Goal: Complete application form

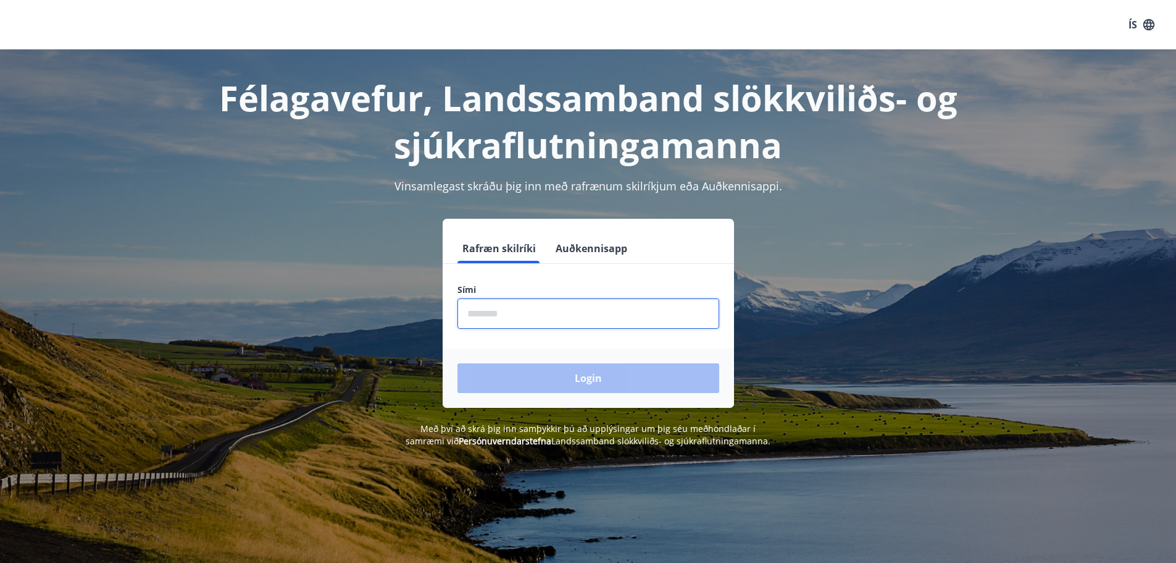
click at [583, 318] on input "phone" at bounding box center [589, 313] width 262 height 30
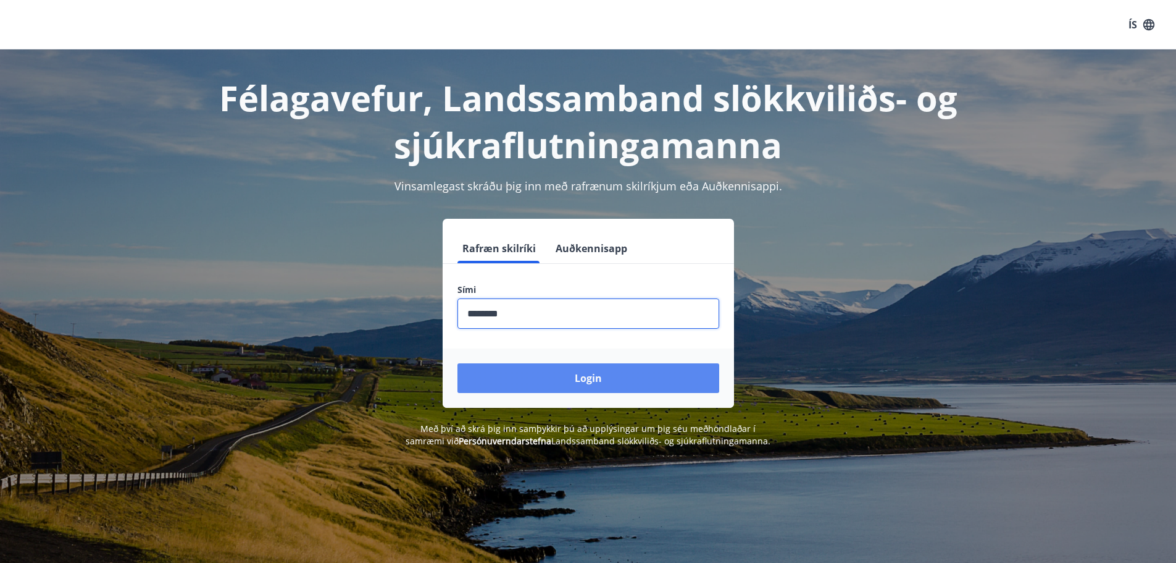
type input "********"
click at [625, 378] on button "Login" at bounding box center [589, 378] width 262 height 30
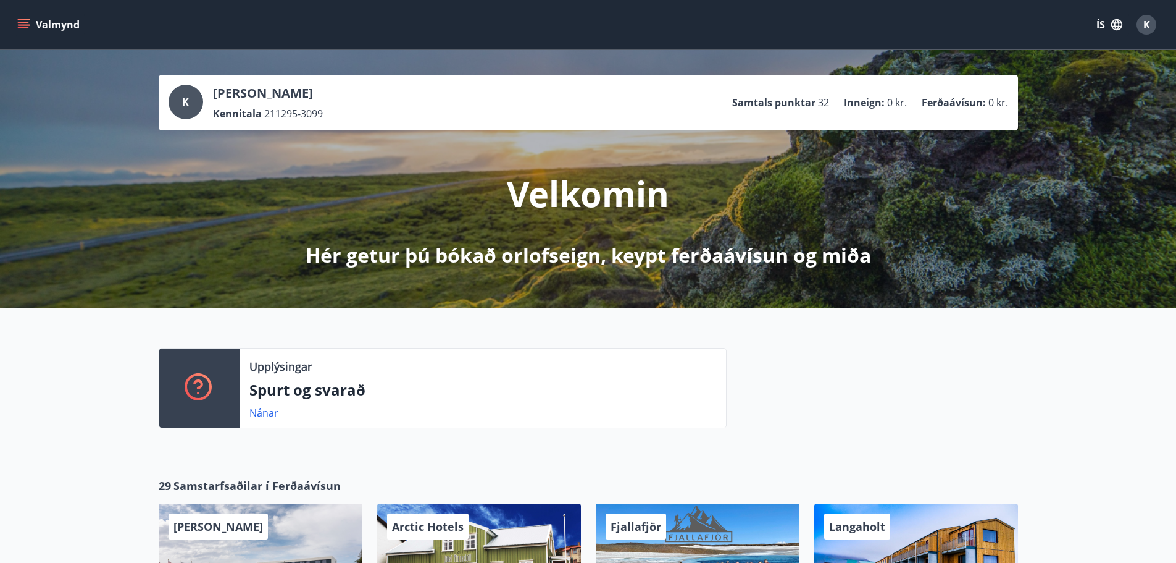
click at [70, 22] on button "Valmynd" at bounding box center [50, 25] width 70 height 22
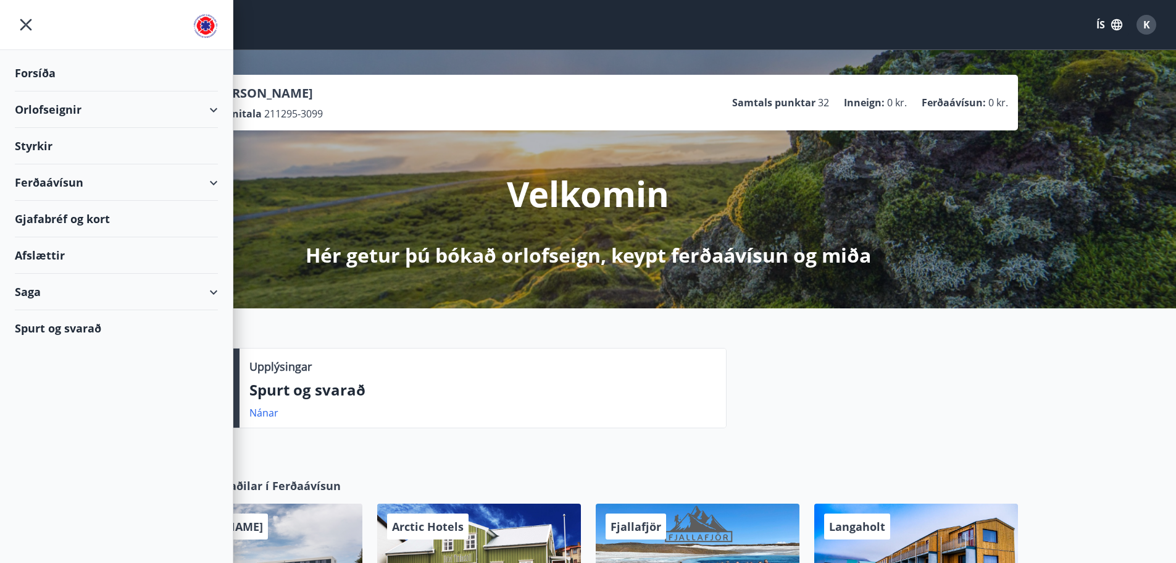
click at [69, 91] on div "Styrkir" at bounding box center [116, 73] width 203 height 36
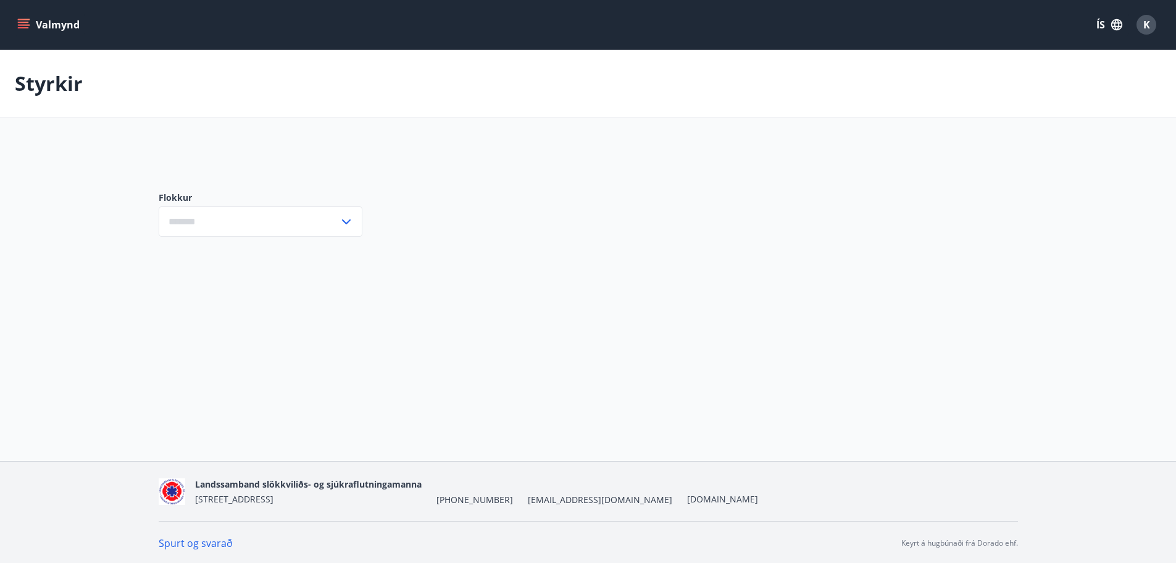
type input "***"
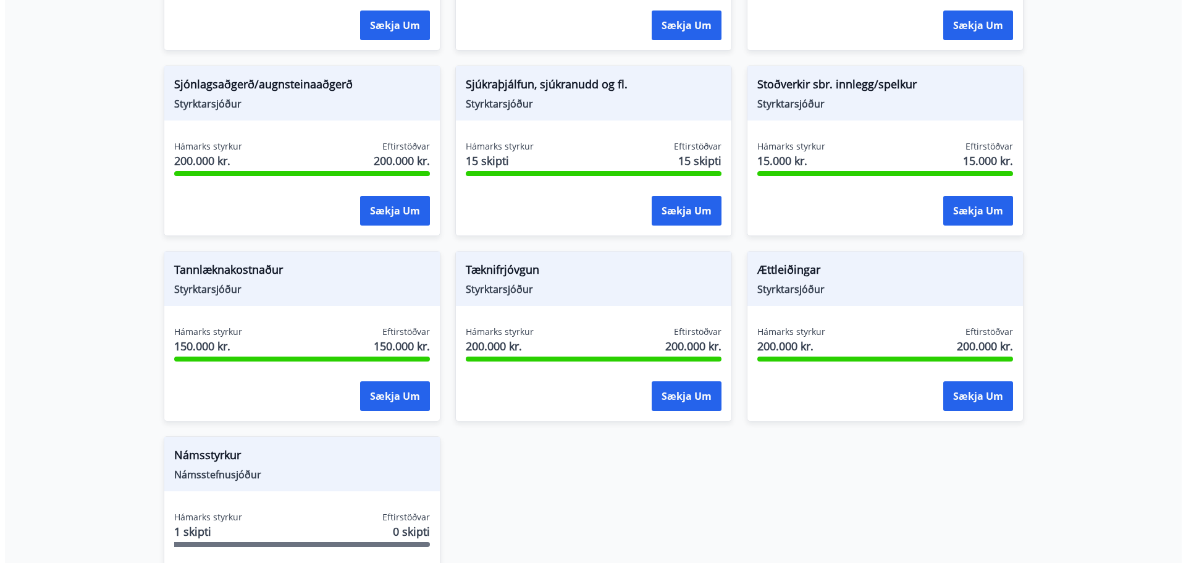
scroll to position [1297, 0]
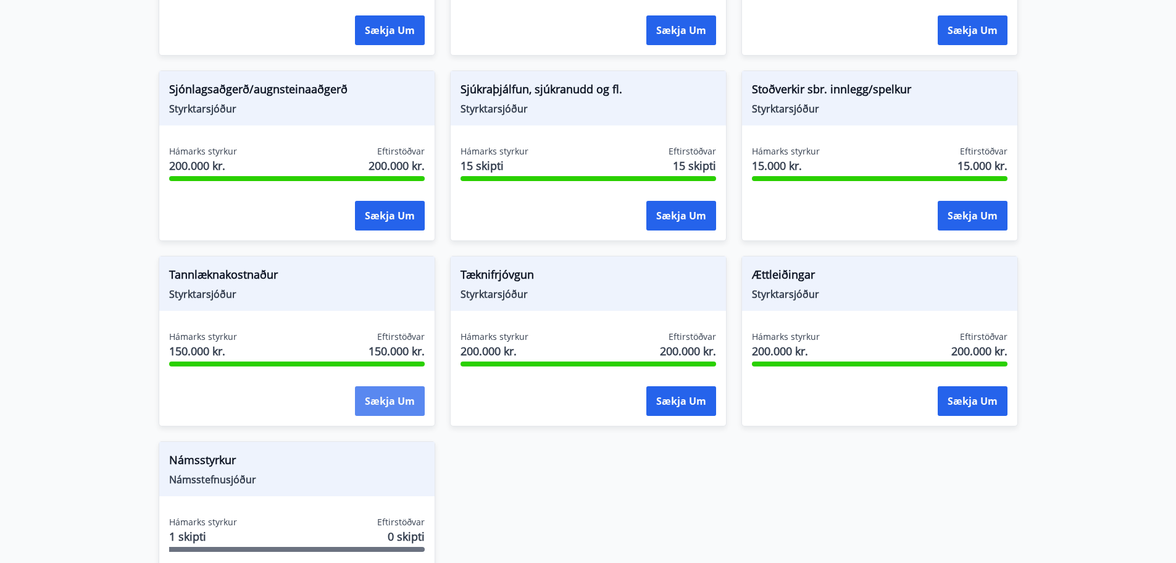
click at [381, 396] on button "Sækja um" at bounding box center [390, 401] width 70 height 30
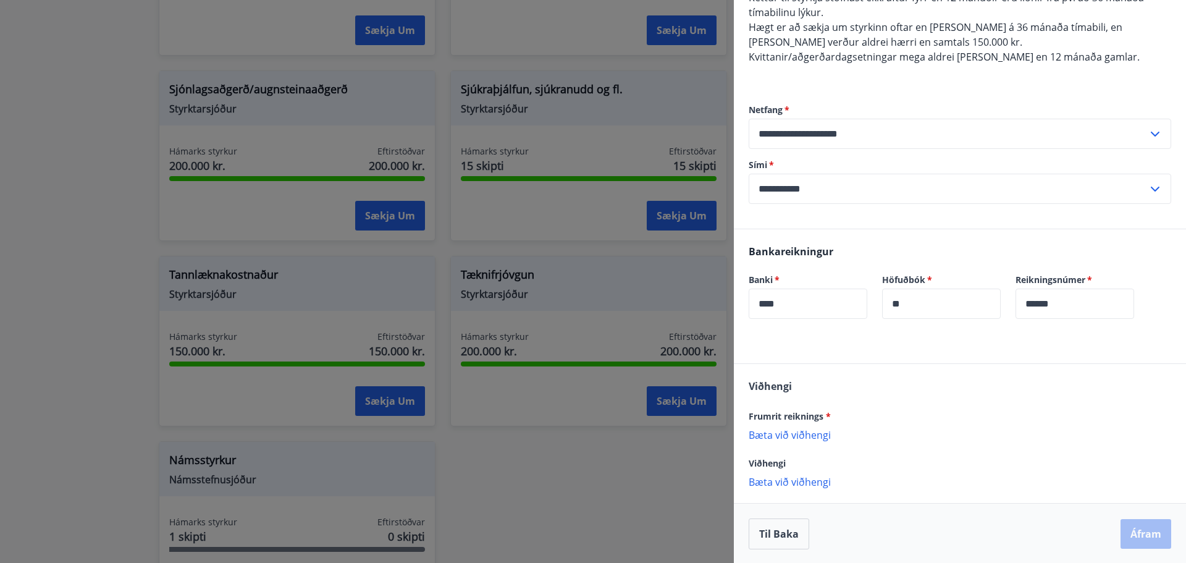
scroll to position [201, 0]
click at [811, 432] on p "Bæta við viðhengi" at bounding box center [959, 433] width 422 height 12
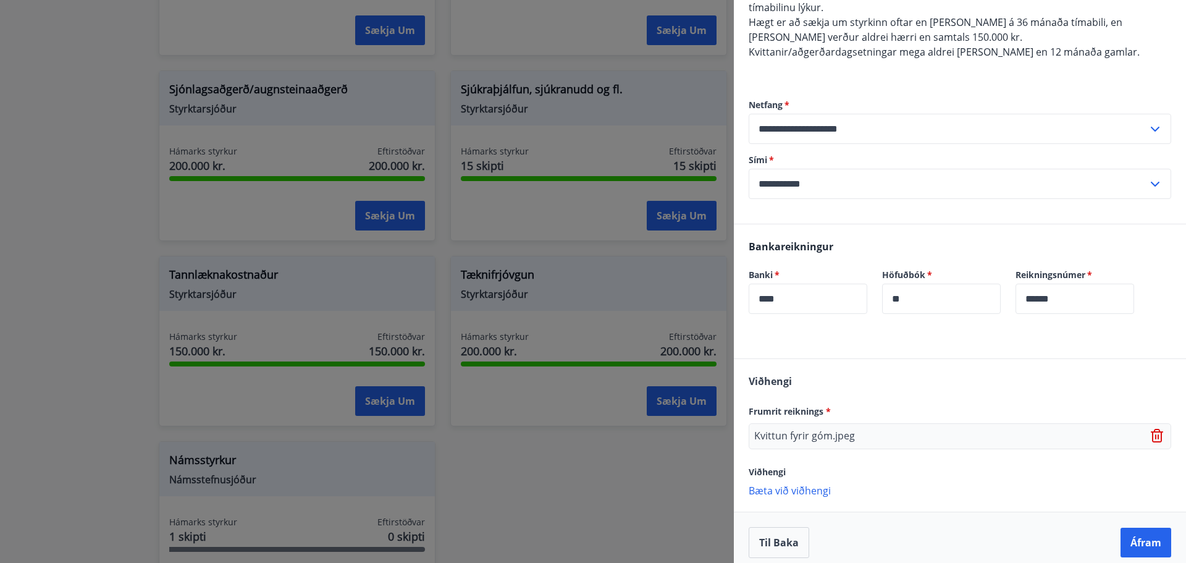
scroll to position [214, 0]
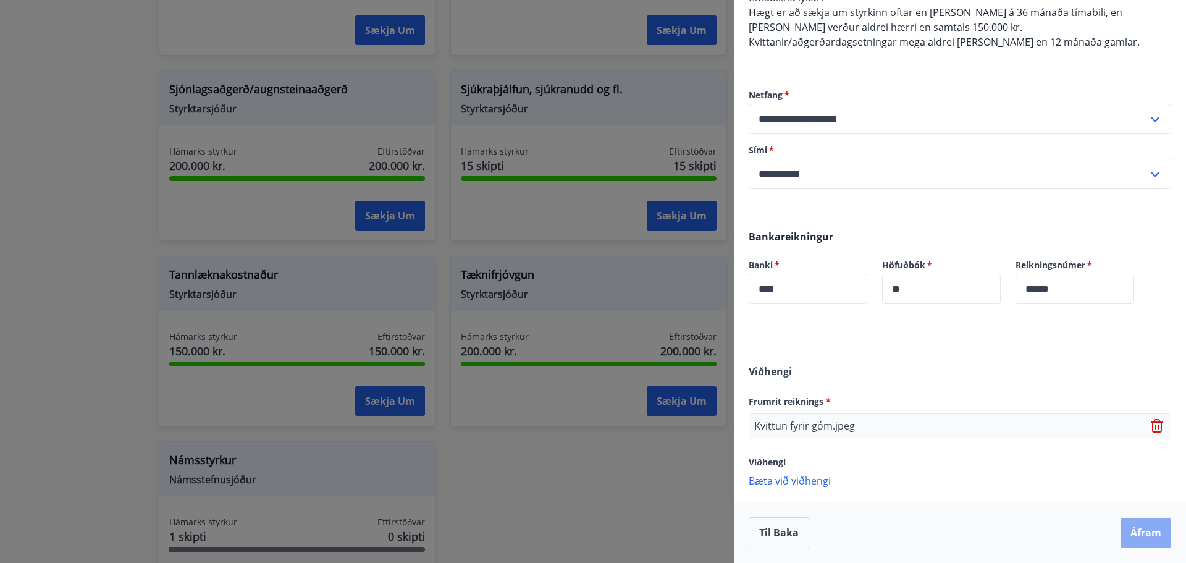
click at [1137, 537] on button "Áfram" at bounding box center [1145, 532] width 51 height 30
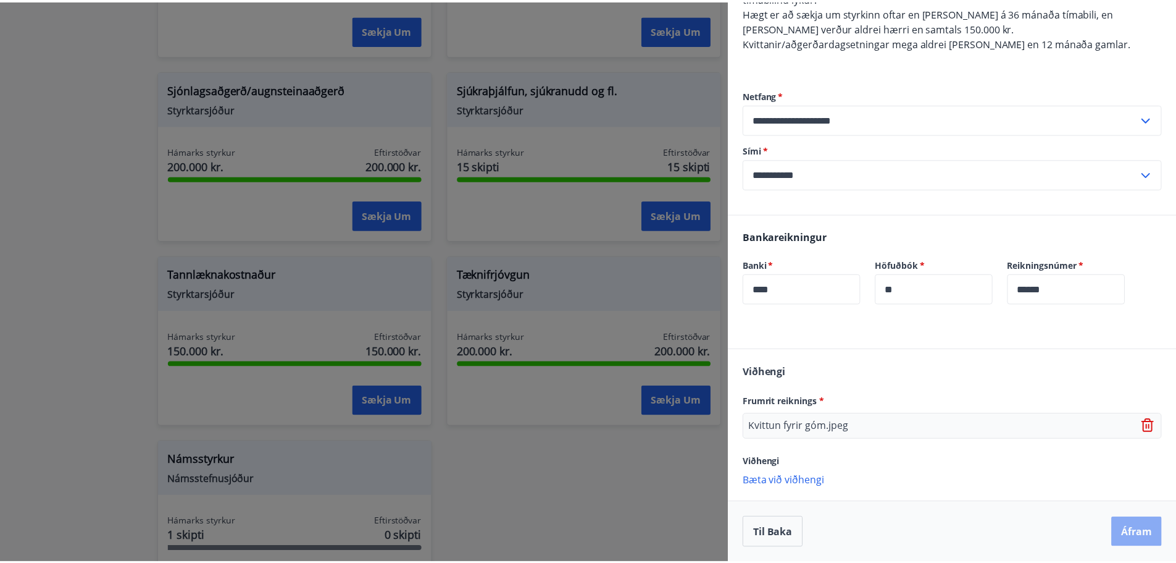
scroll to position [0, 0]
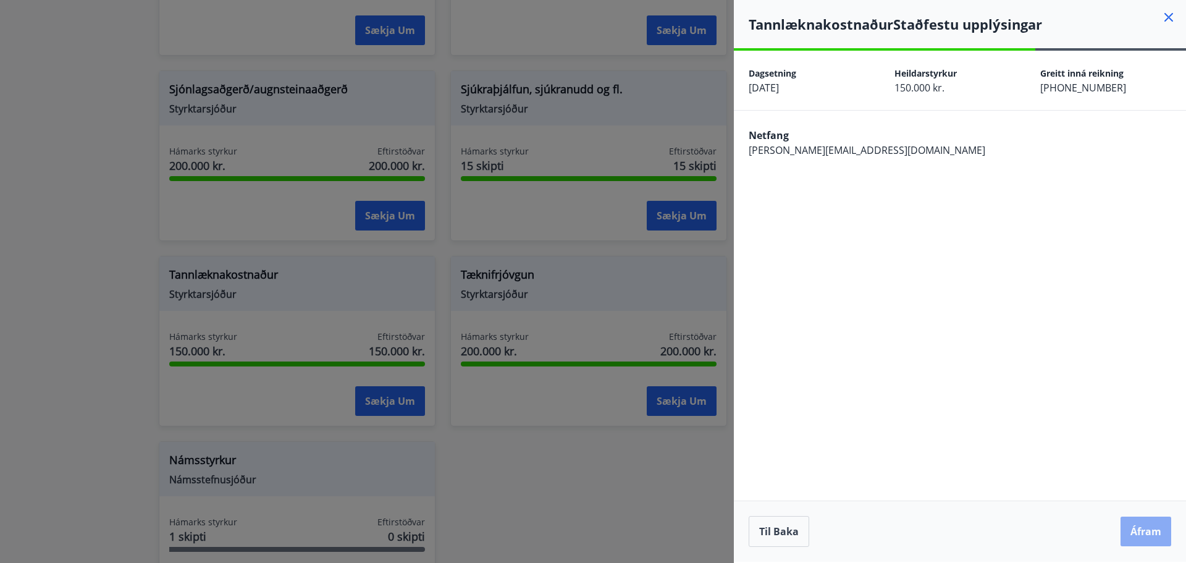
click at [1147, 541] on button "Áfram" at bounding box center [1145, 531] width 51 height 30
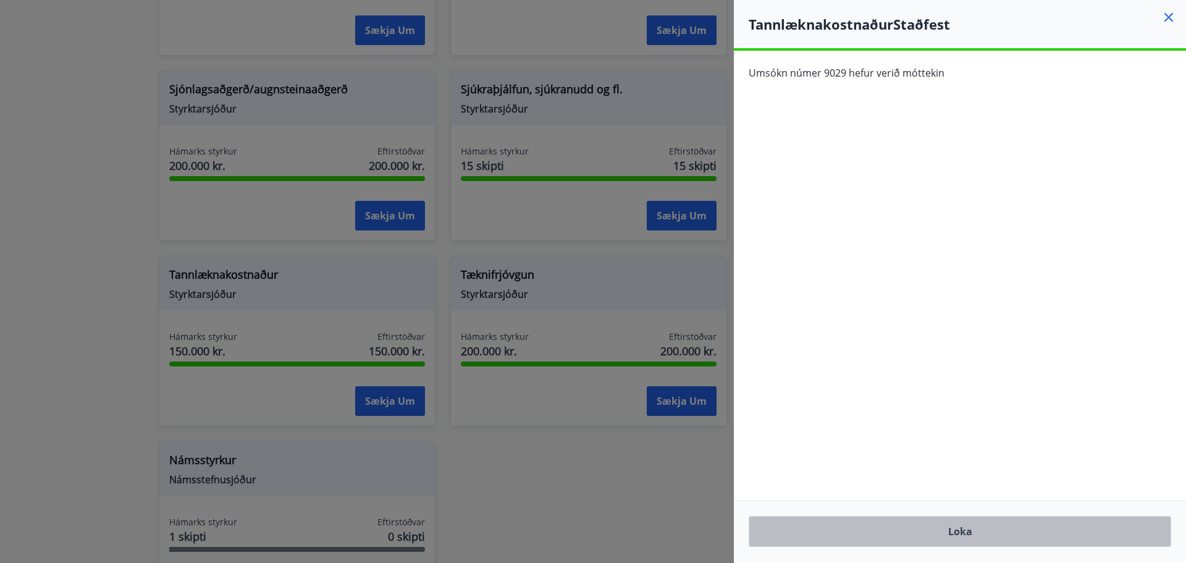
click at [1005, 519] on button "Loka" at bounding box center [959, 531] width 422 height 31
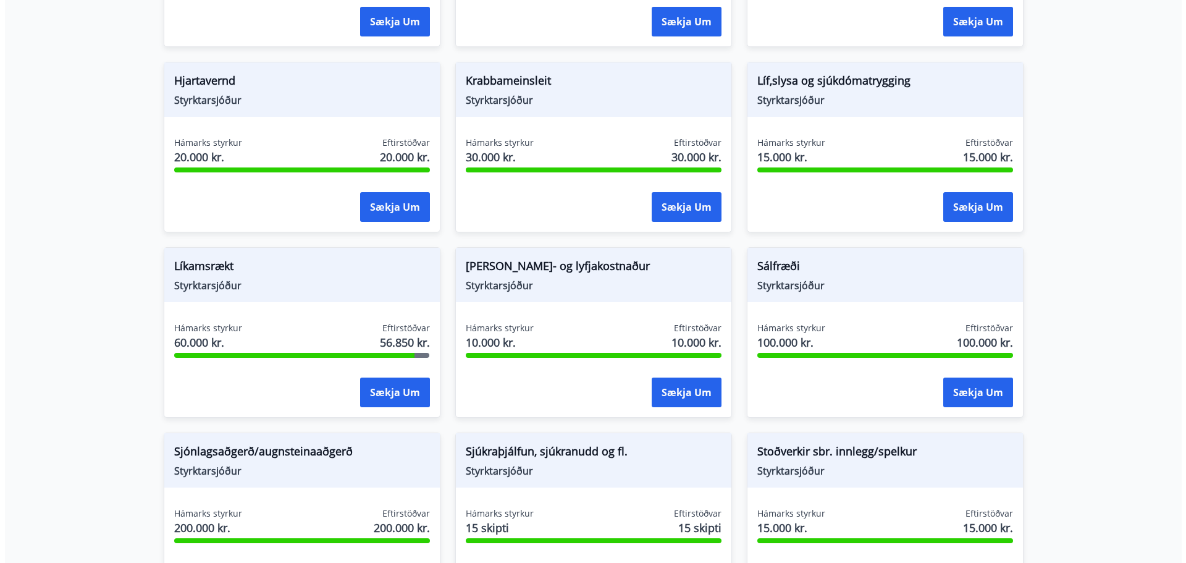
scroll to position [864, 0]
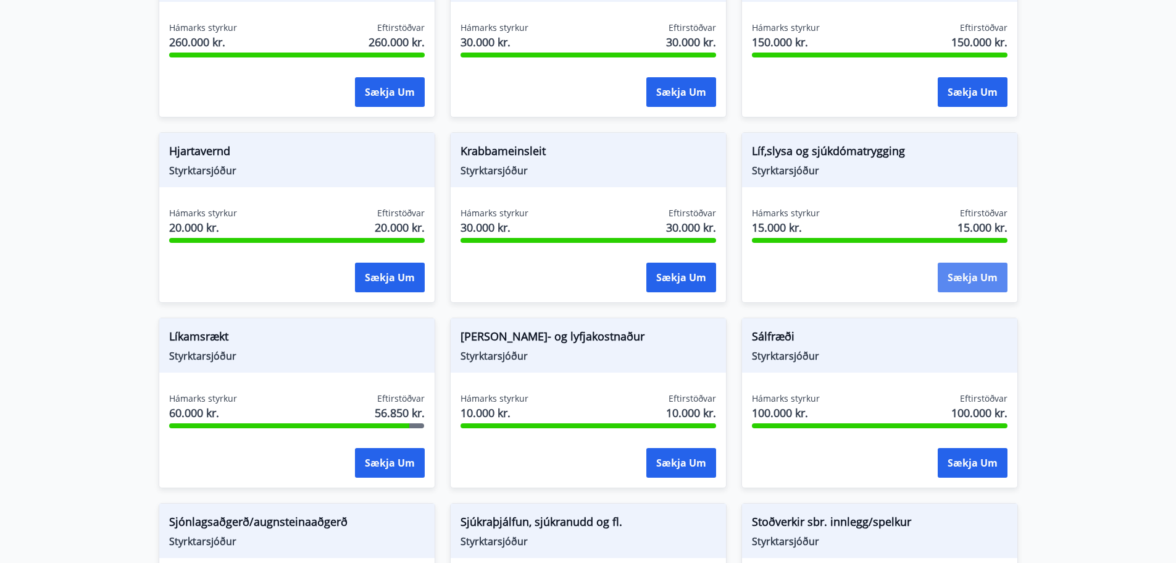
click at [953, 274] on button "Sækja um" at bounding box center [973, 277] width 70 height 30
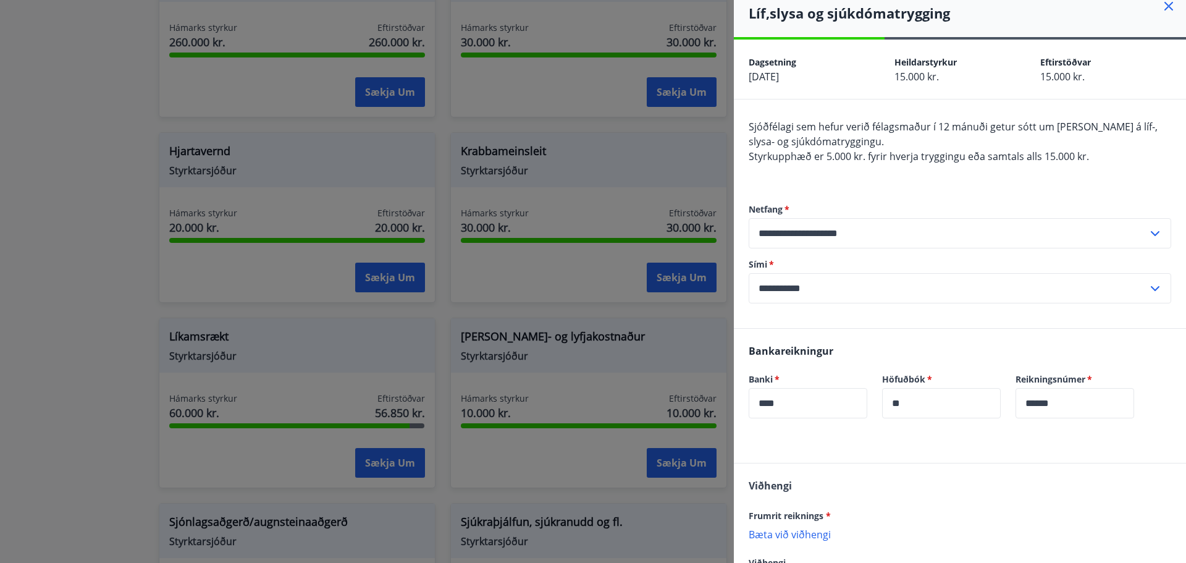
scroll to position [0, 0]
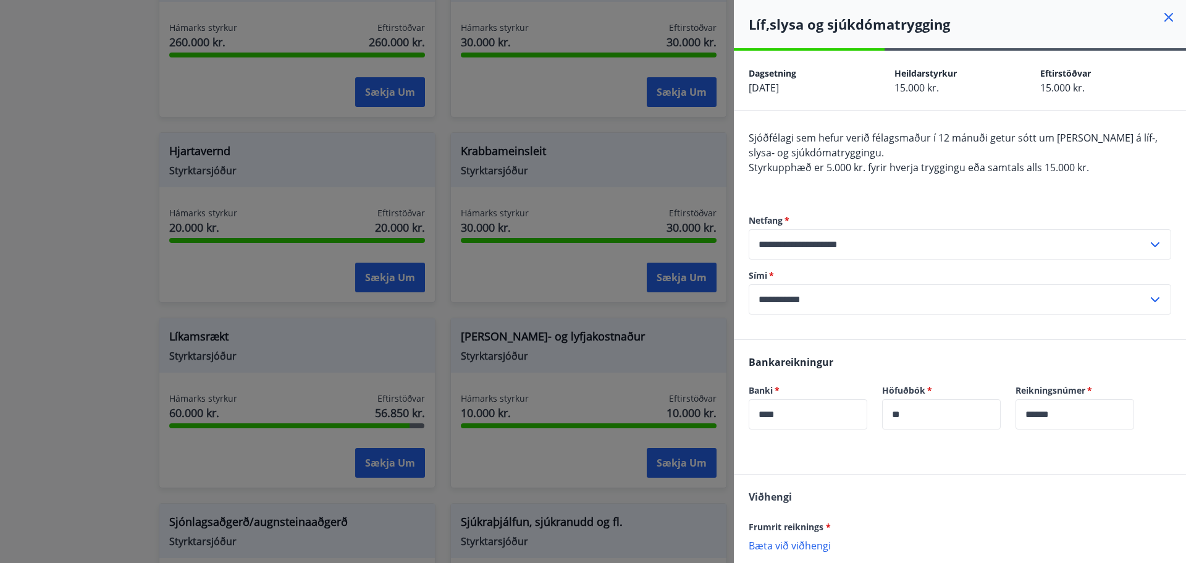
click at [32, 138] on div at bounding box center [593, 281] width 1186 height 563
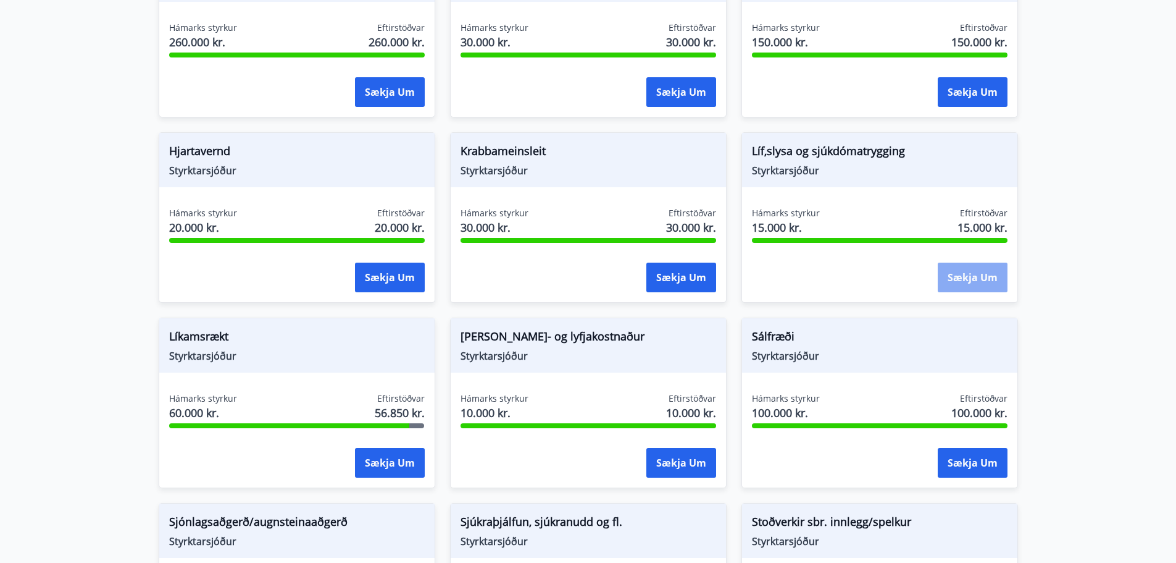
click at [953, 282] on button "Sækja um" at bounding box center [973, 277] width 70 height 30
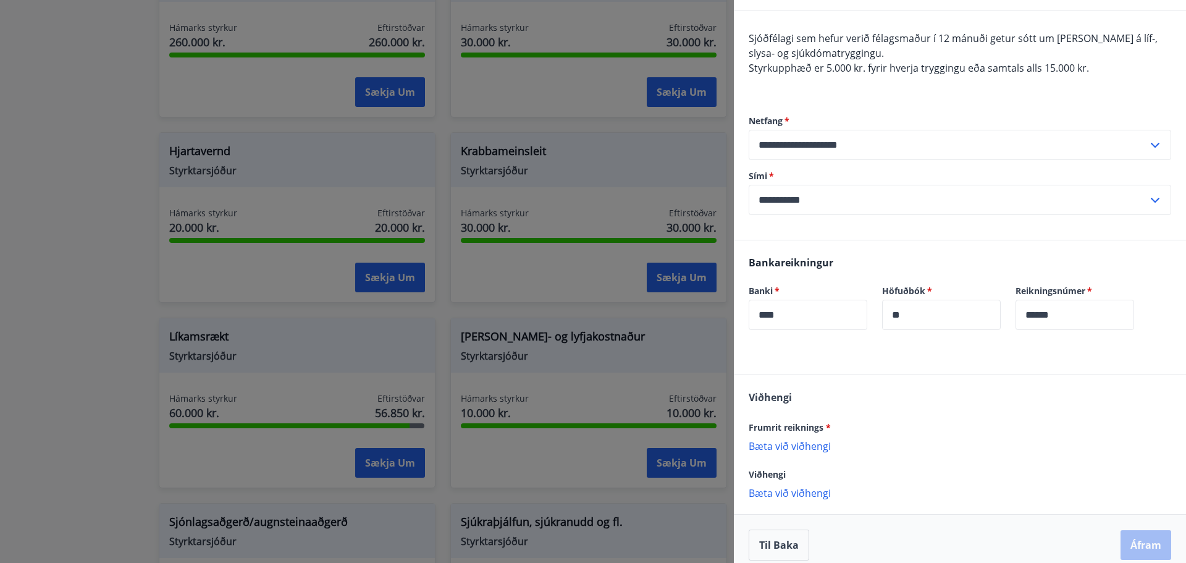
scroll to position [112, 0]
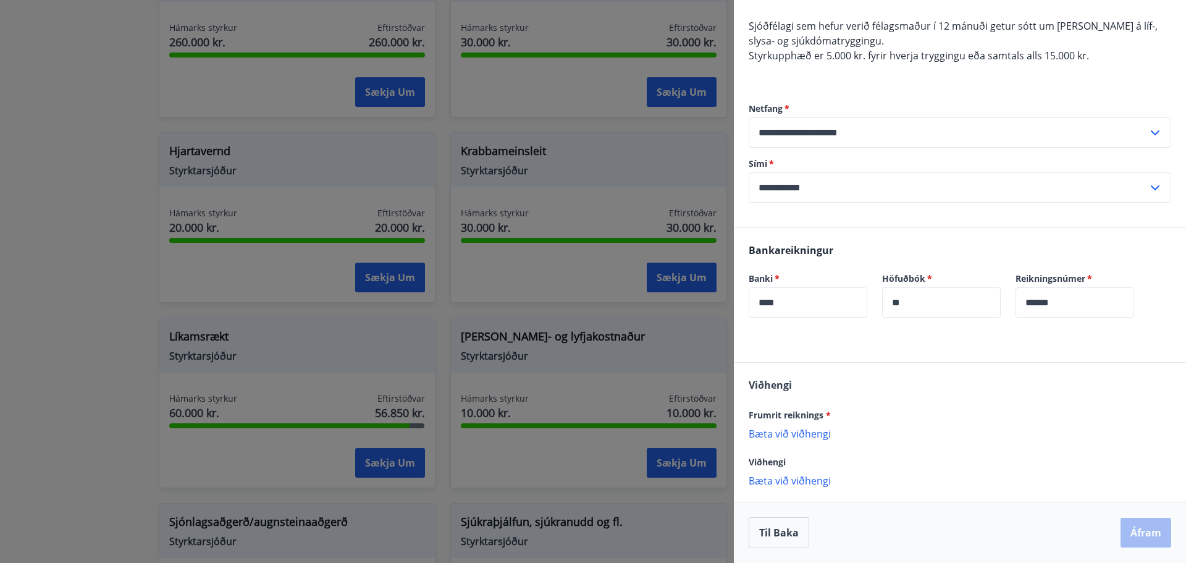
click at [806, 433] on p "Bæta við viðhengi" at bounding box center [959, 433] width 422 height 12
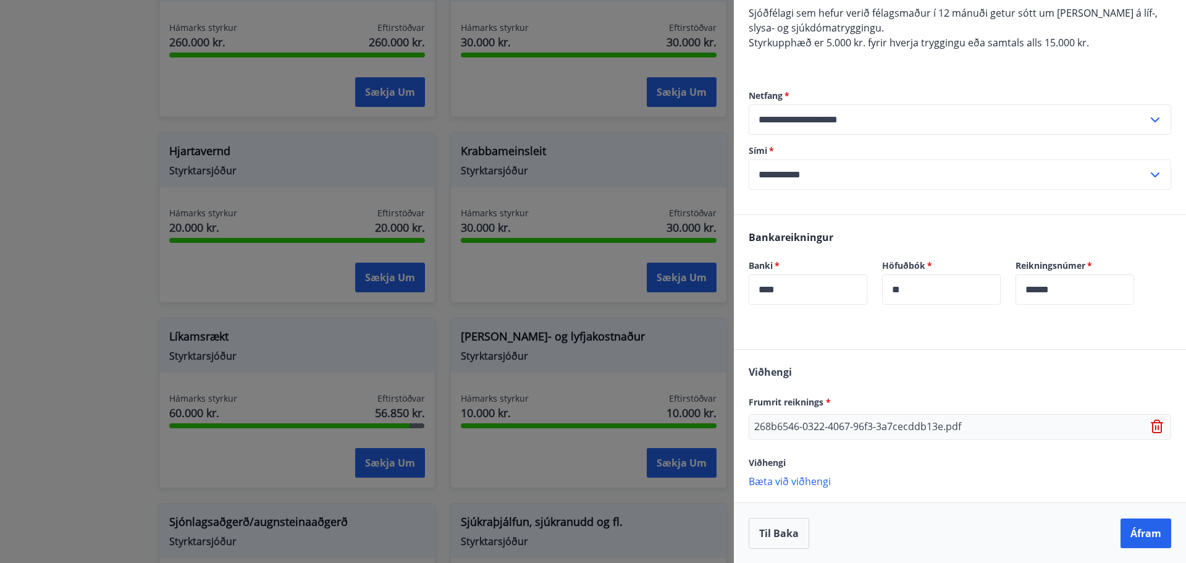
scroll to position [125, 0]
click at [1124, 527] on button "Áfram" at bounding box center [1145, 532] width 51 height 30
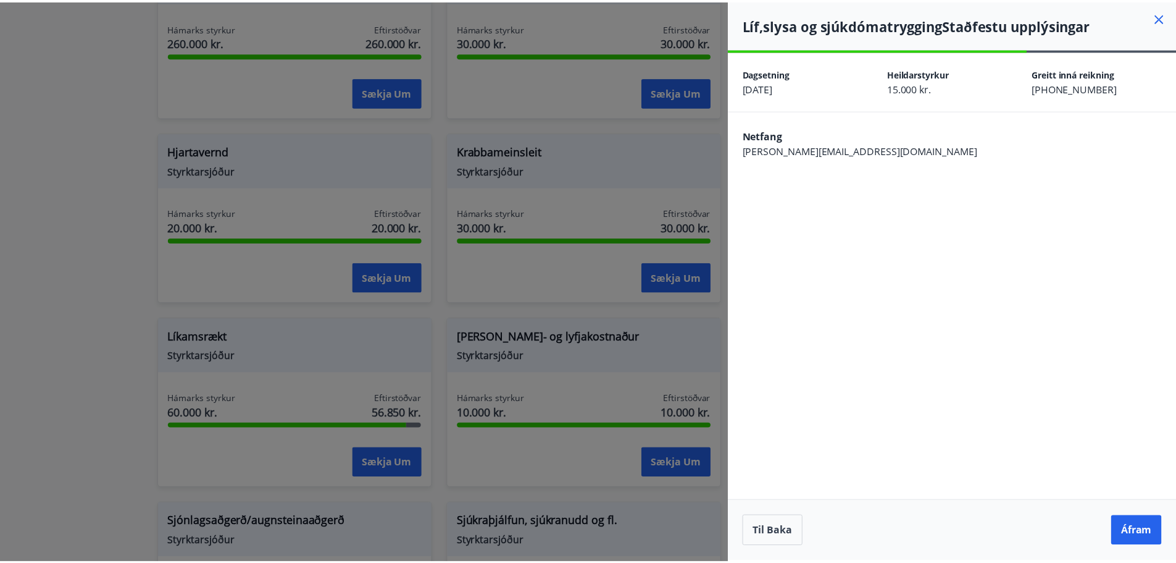
scroll to position [0, 0]
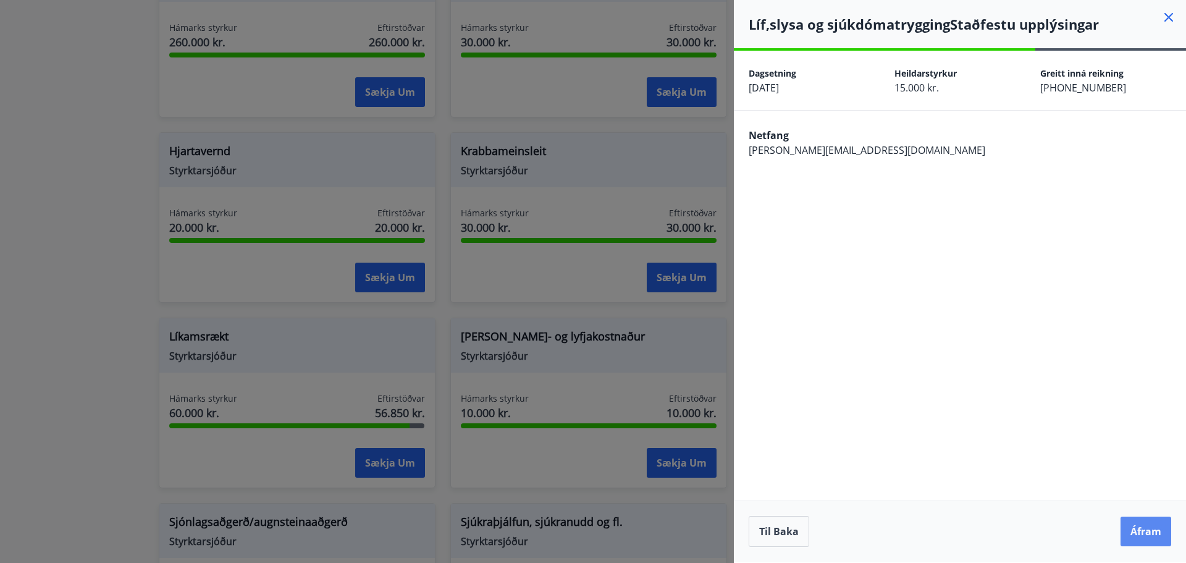
click at [1128, 527] on button "Áfram" at bounding box center [1145, 531] width 51 height 30
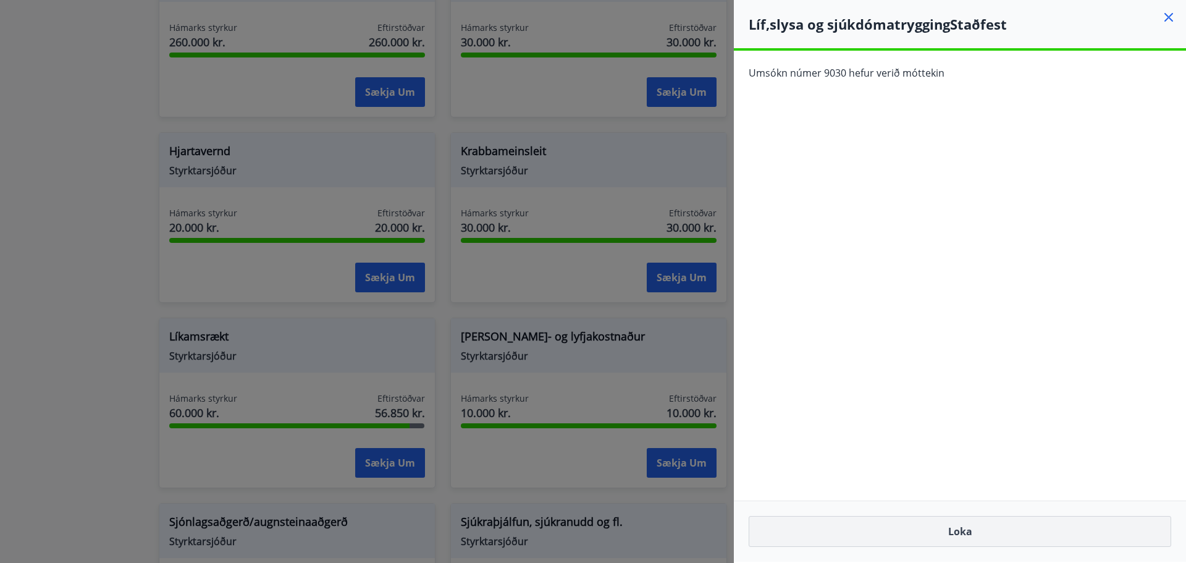
click at [984, 532] on button "Loka" at bounding box center [959, 531] width 422 height 31
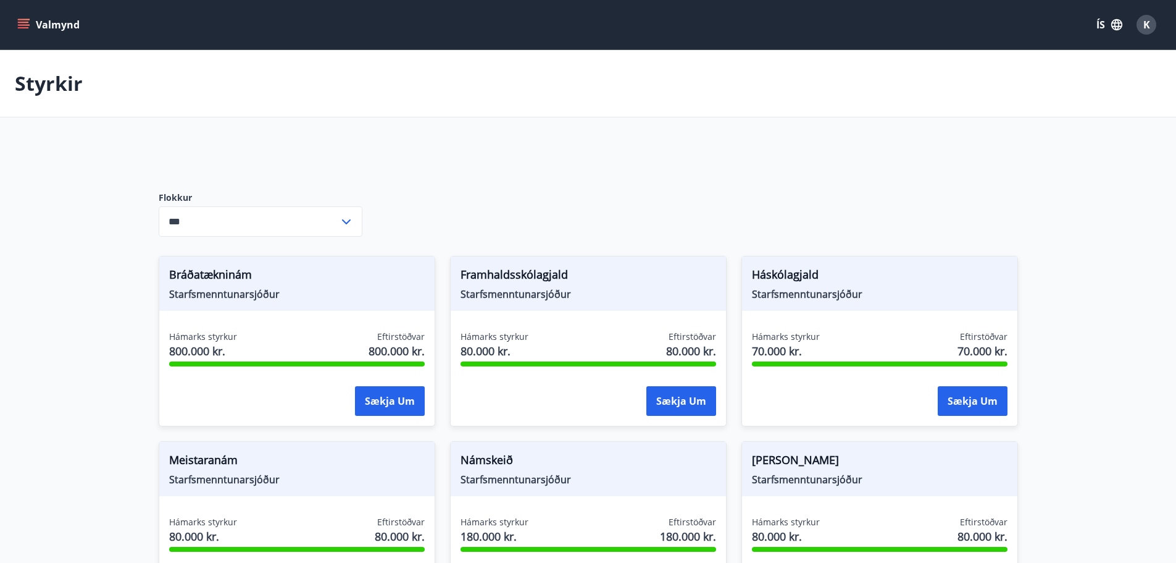
click at [44, 20] on button "Valmynd" at bounding box center [50, 25] width 70 height 22
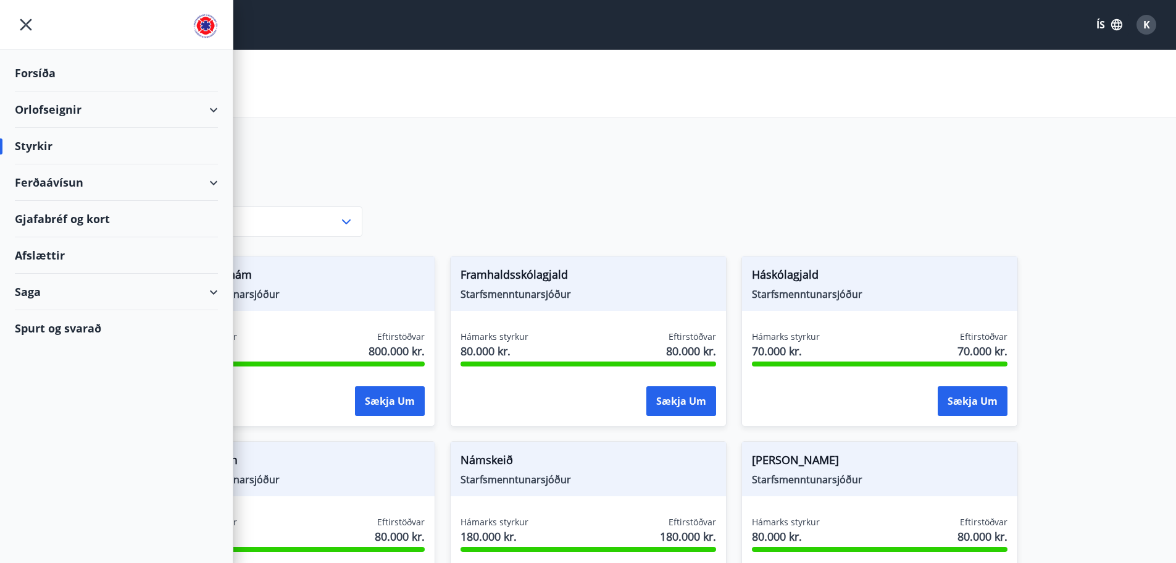
click at [47, 66] on div "Forsíða" at bounding box center [116, 73] width 203 height 36
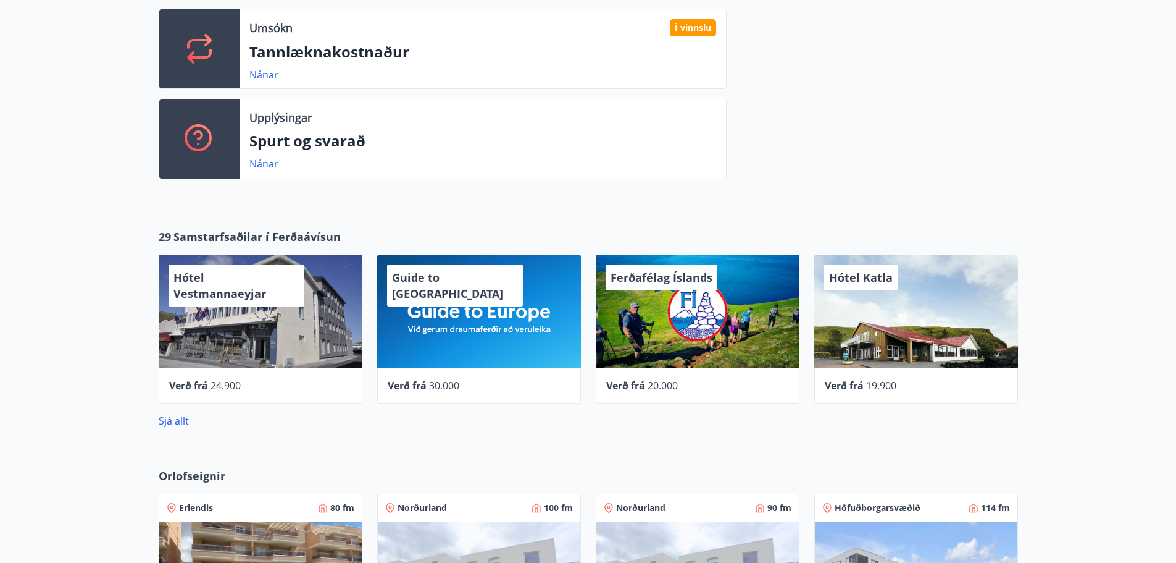
scroll to position [432, 0]
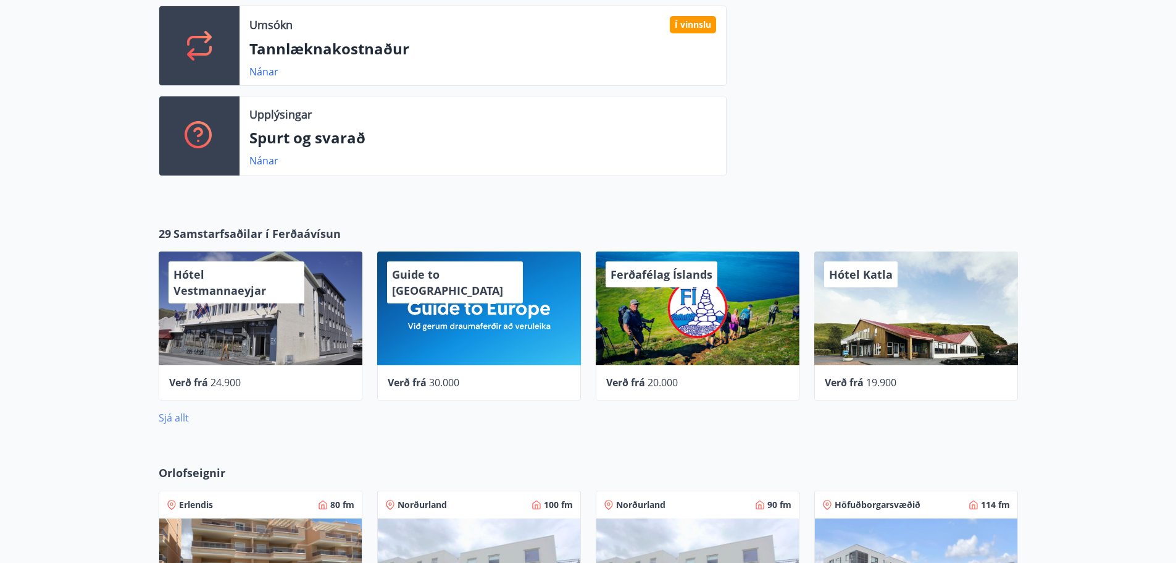
click at [180, 420] on link "Sjá allt" at bounding box center [174, 418] width 30 height 14
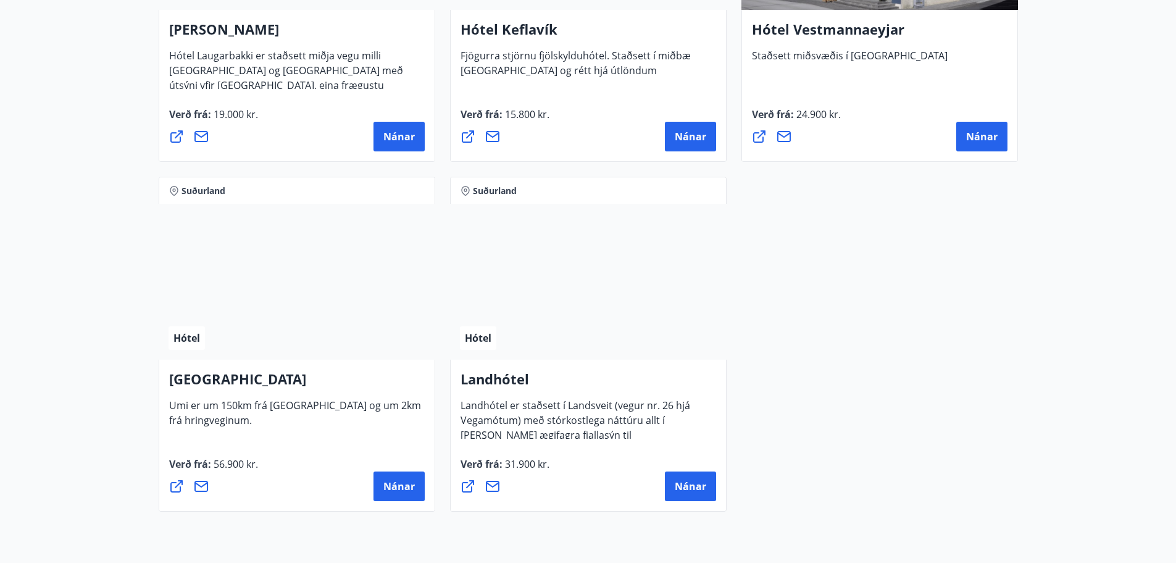
scroll to position [3211, 0]
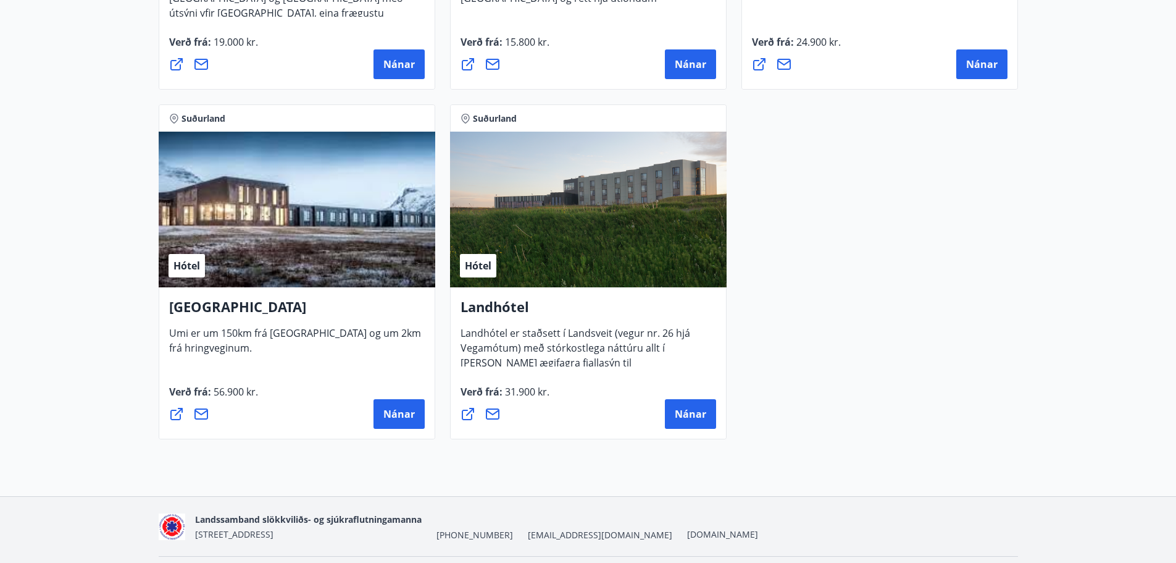
drag, startPoint x: 898, startPoint y: 124, endPoint x: 900, endPoint y: 132, distance: 7.5
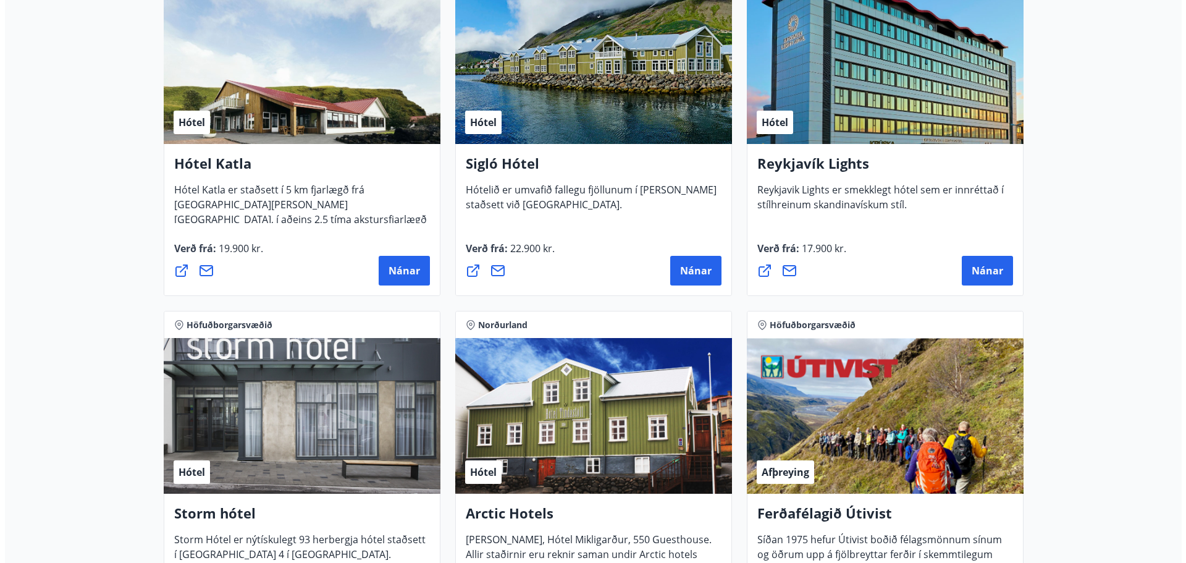
scroll to position [0, 0]
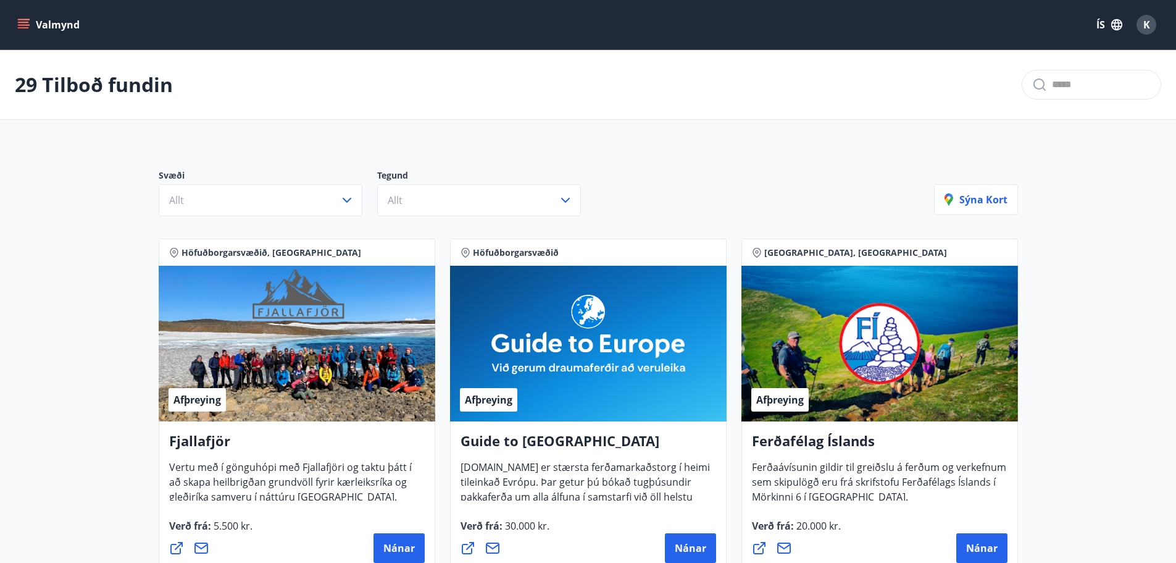
drag, startPoint x: 923, startPoint y: 298, endPoint x: 908, endPoint y: 75, distance: 223.4
click at [1142, 22] on div "K" at bounding box center [1147, 25] width 20 height 20
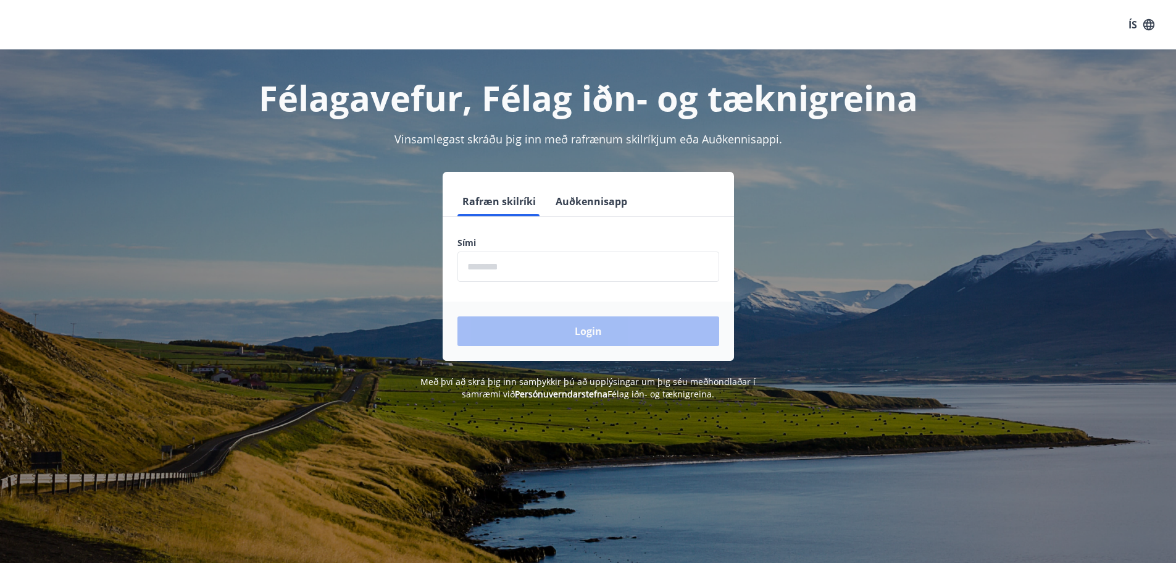
click at [614, 267] on input "phone" at bounding box center [589, 266] width 262 height 30
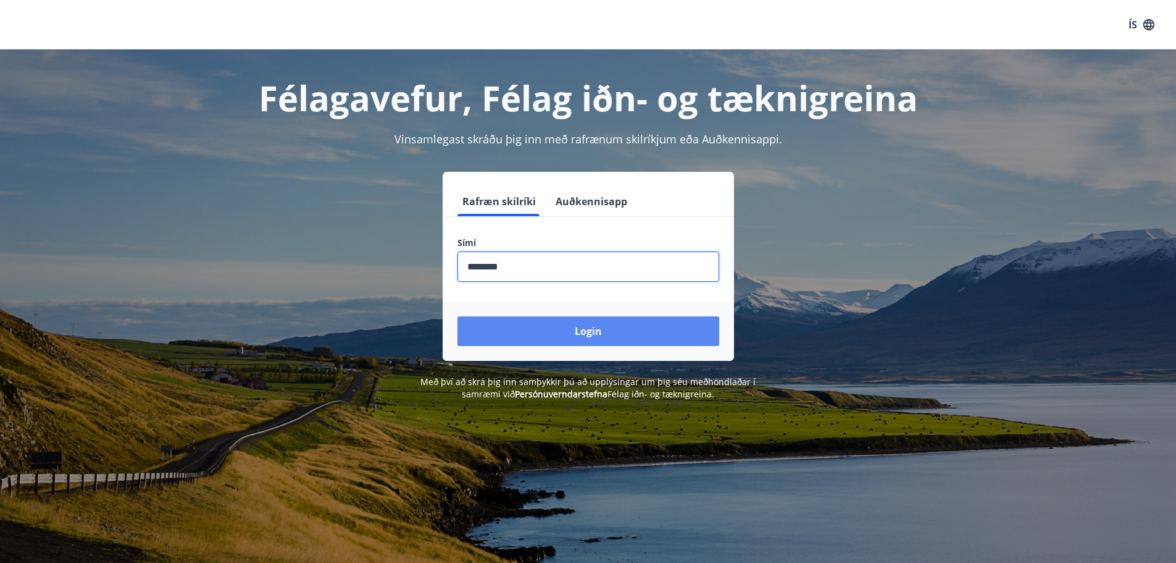
type input "********"
click at [593, 337] on button "Login" at bounding box center [589, 331] width 262 height 30
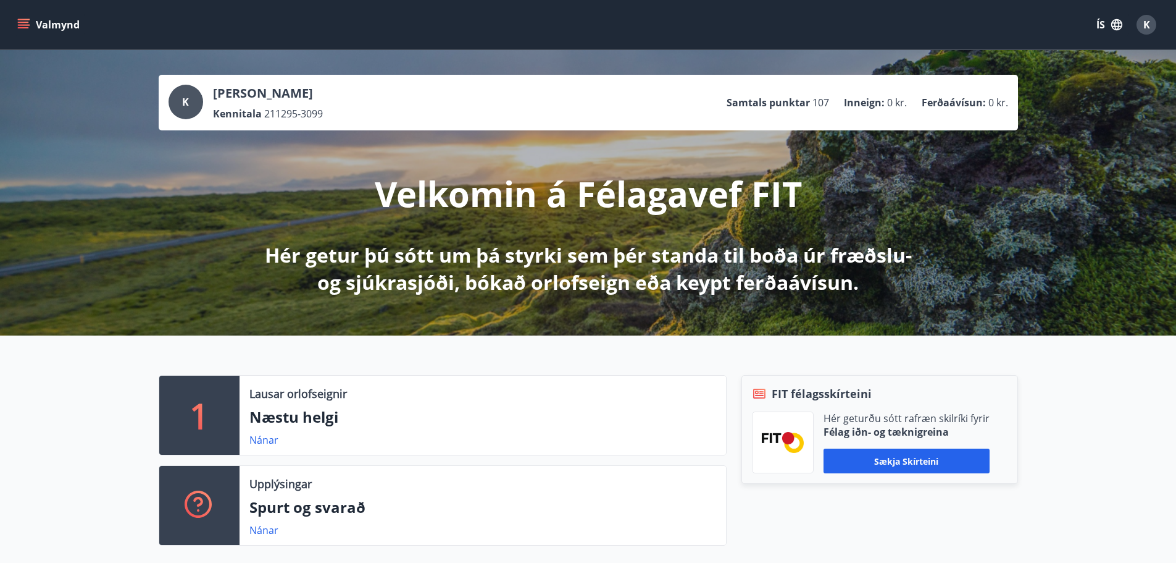
click at [37, 33] on button "Valmynd" at bounding box center [50, 25] width 70 height 22
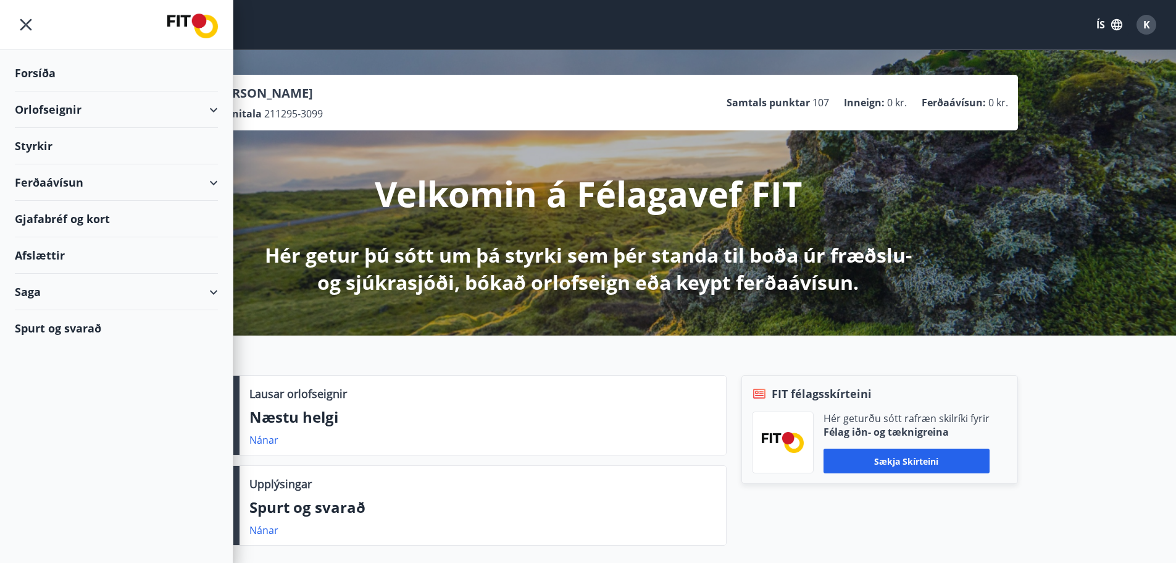
click at [74, 109] on div "Orlofseignir" at bounding box center [116, 109] width 203 height 36
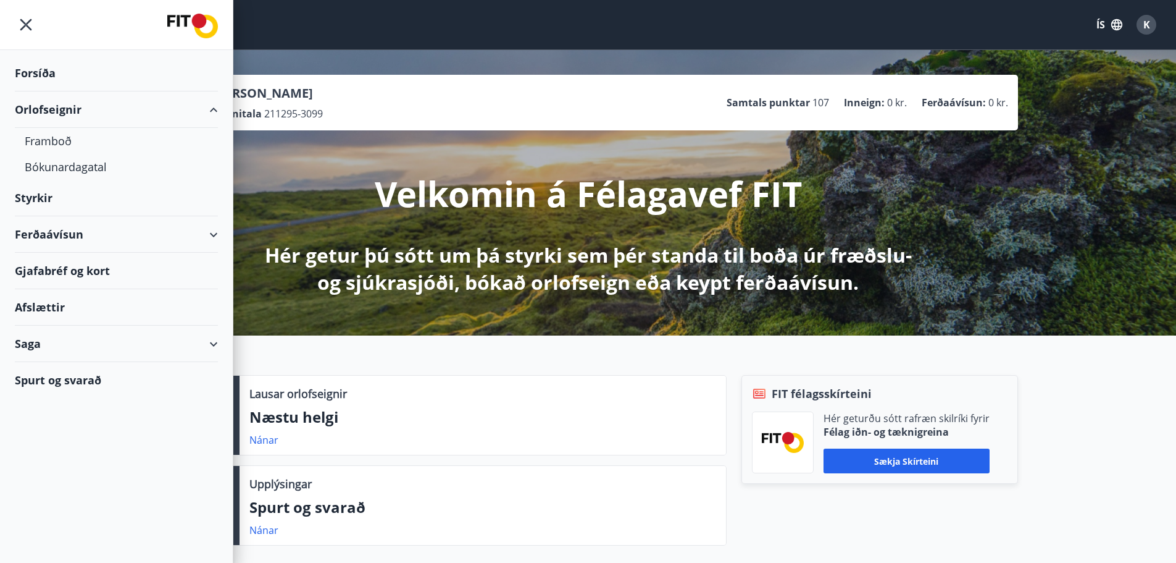
click at [67, 101] on div "Orlofseignir" at bounding box center [116, 109] width 203 height 36
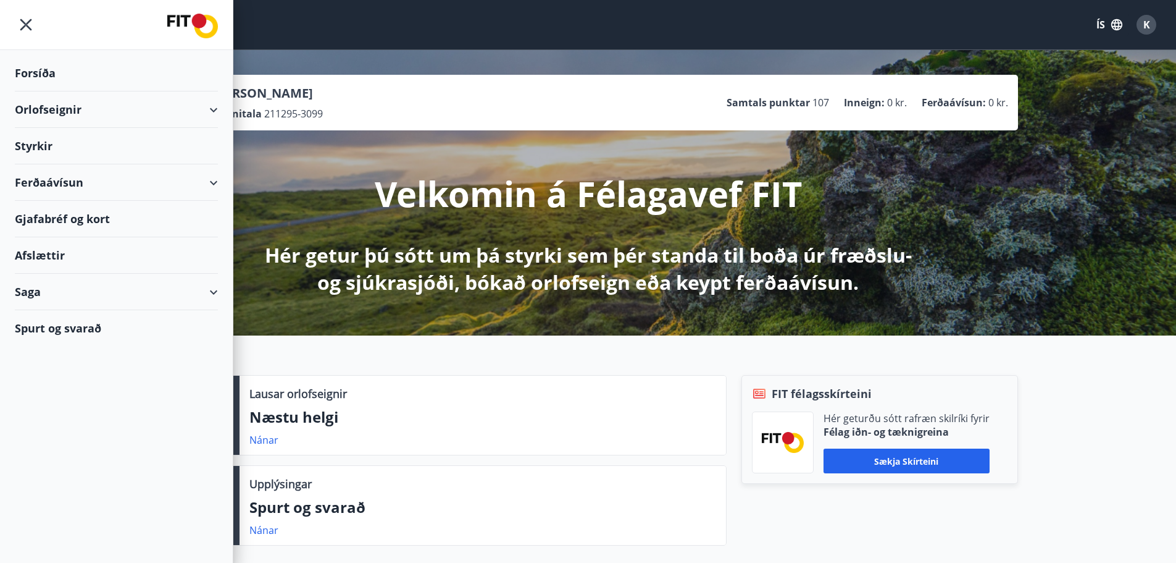
click at [86, 91] on div "Styrkir" at bounding box center [116, 73] width 203 height 36
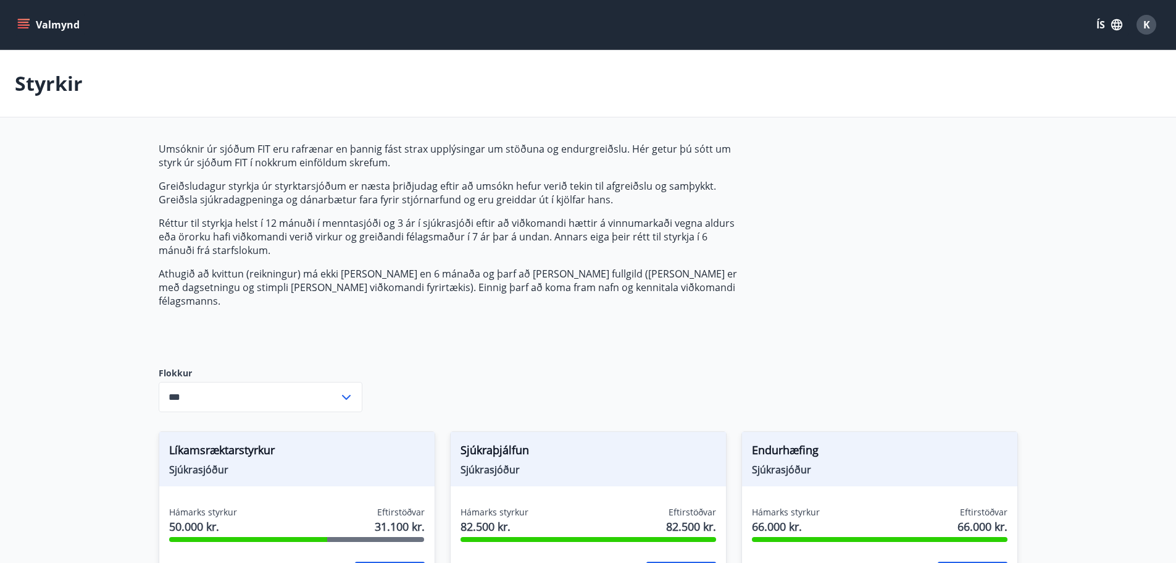
type input "***"
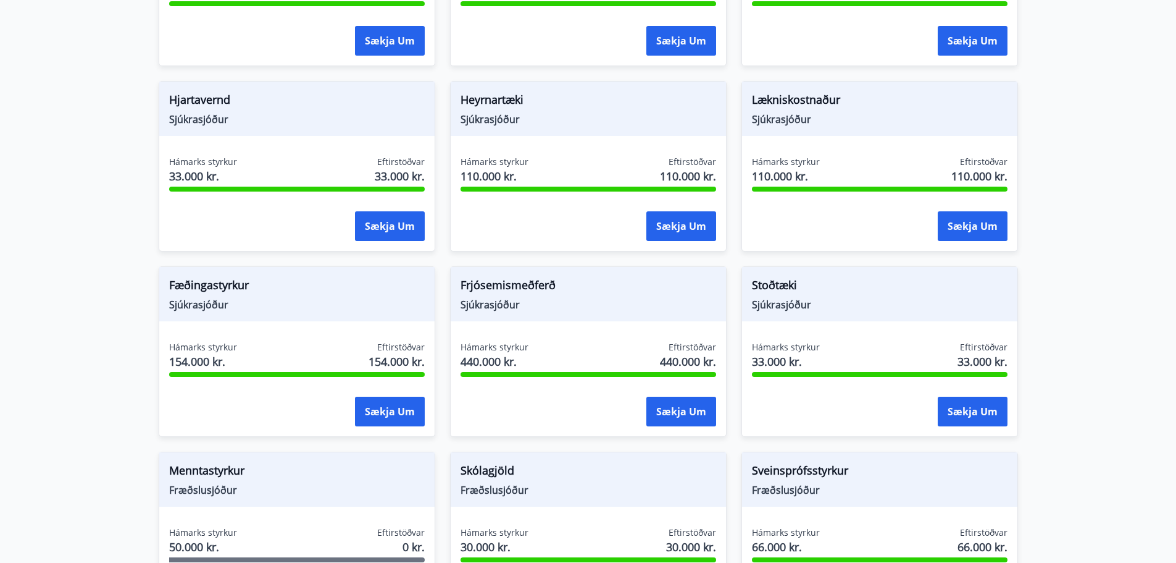
scroll to position [741, 0]
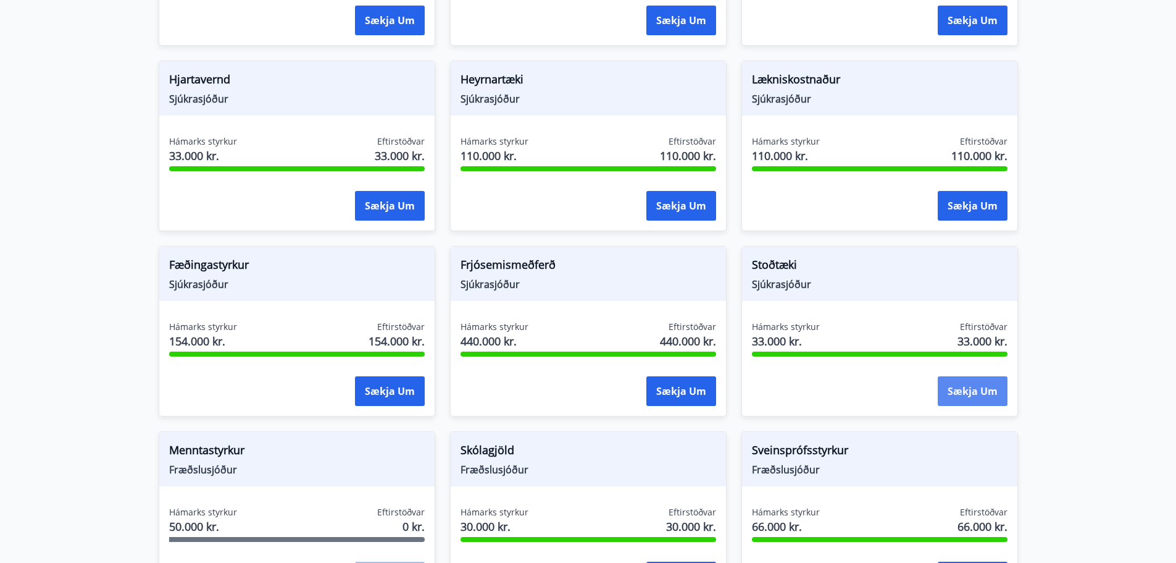
click at [976, 376] on button "Sækja um" at bounding box center [973, 391] width 70 height 30
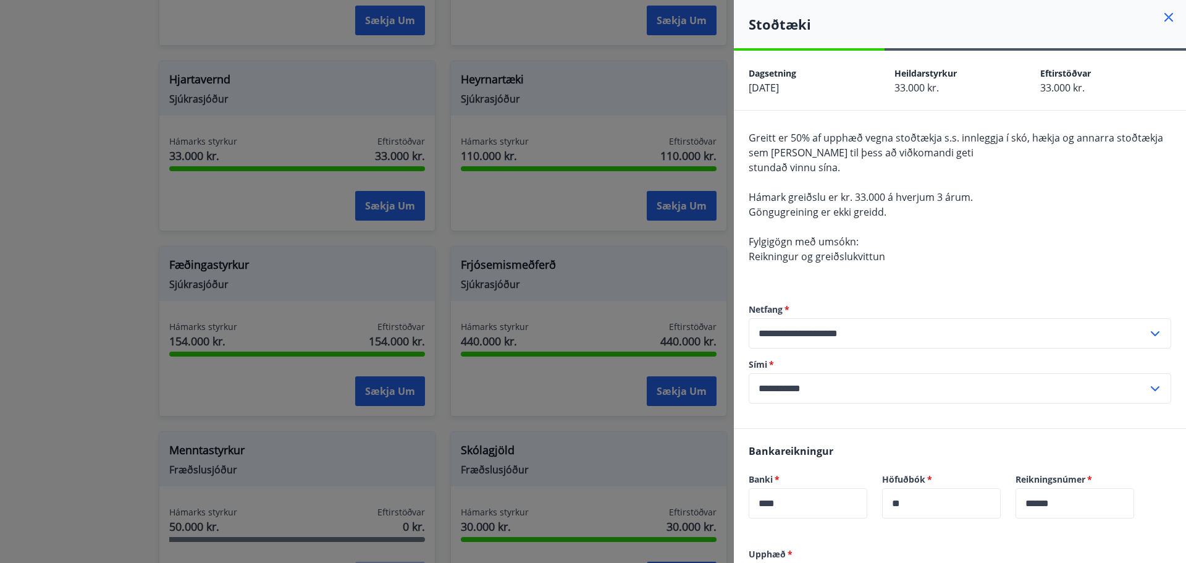
click at [1161, 18] on icon at bounding box center [1168, 17] width 15 height 15
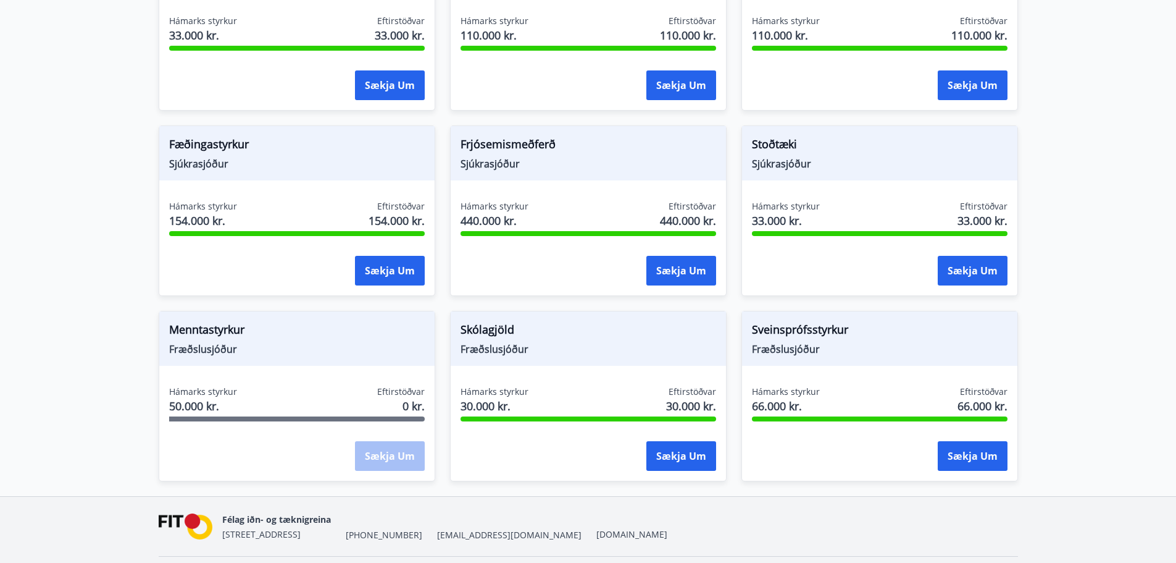
scroll to position [864, 0]
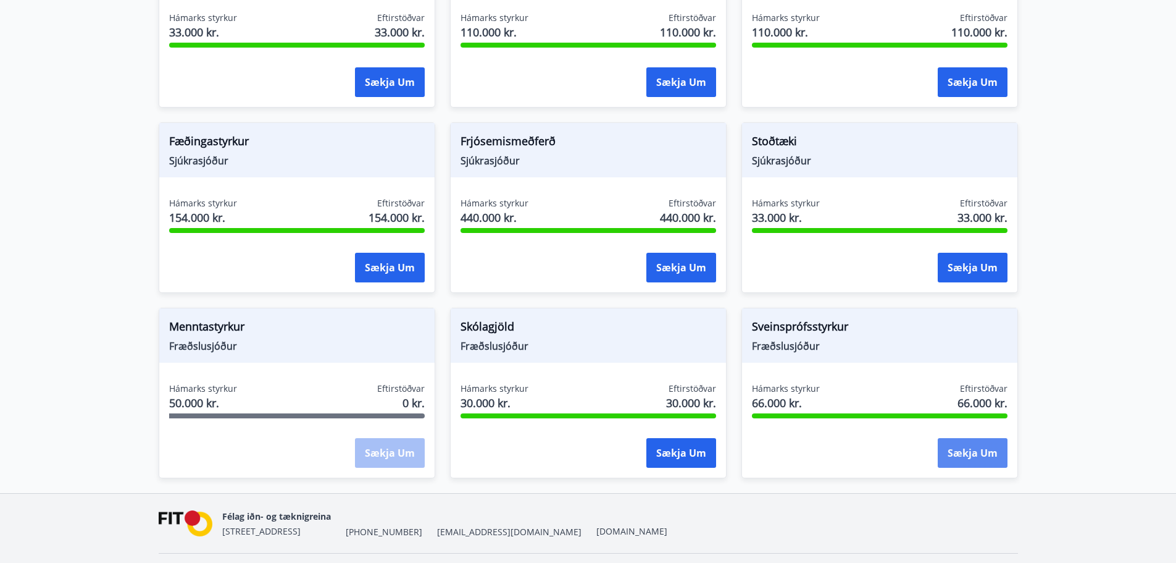
click at [966, 438] on button "Sækja um" at bounding box center [973, 453] width 70 height 30
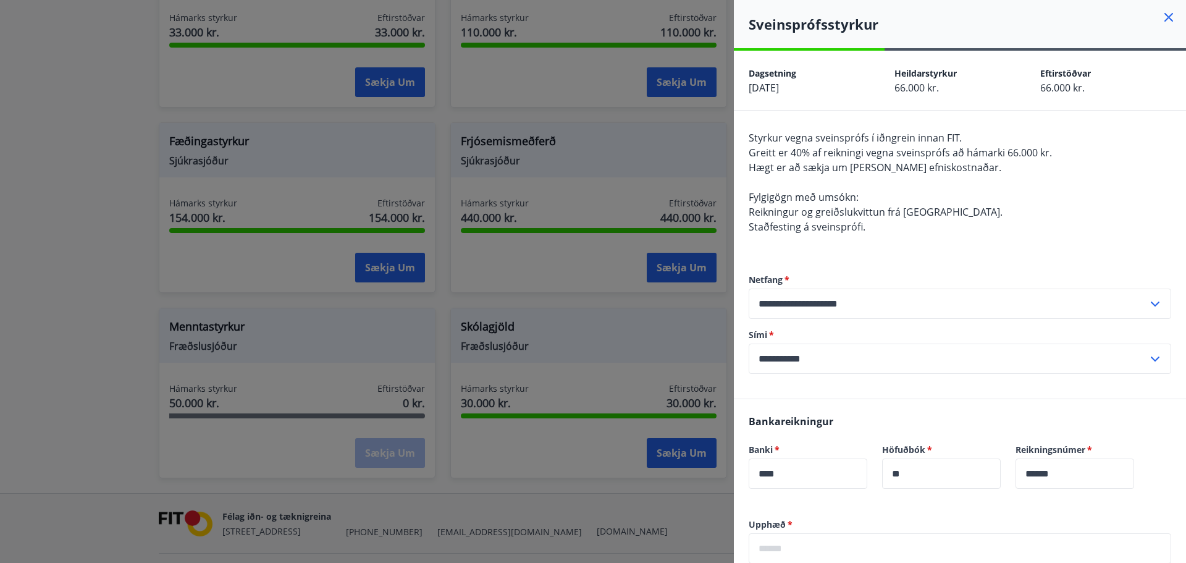
click at [1164, 20] on icon at bounding box center [1168, 17] width 9 height 9
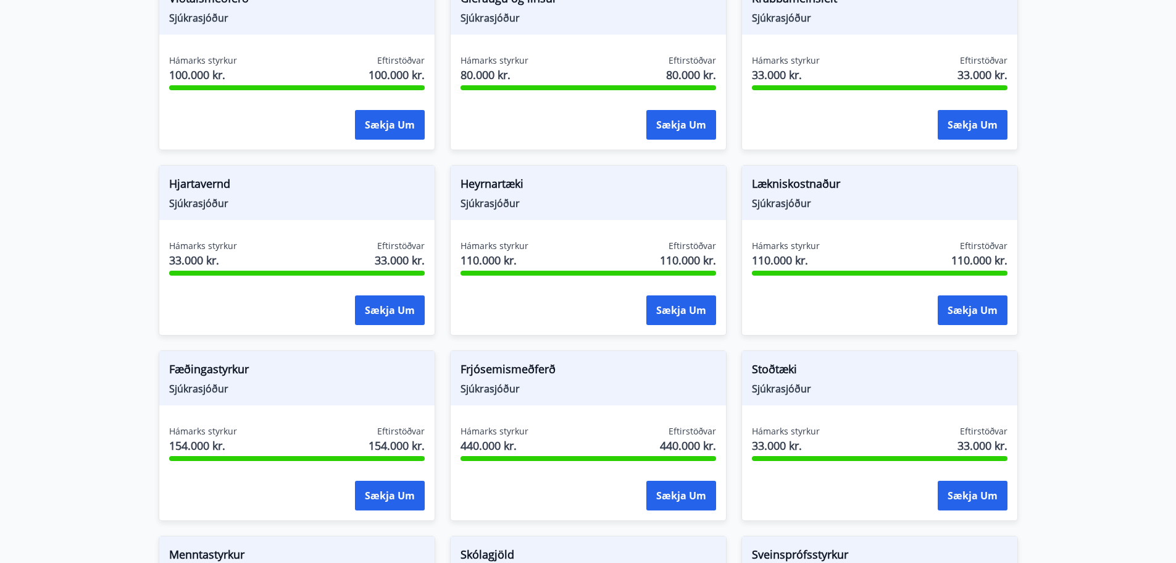
scroll to position [617, 0]
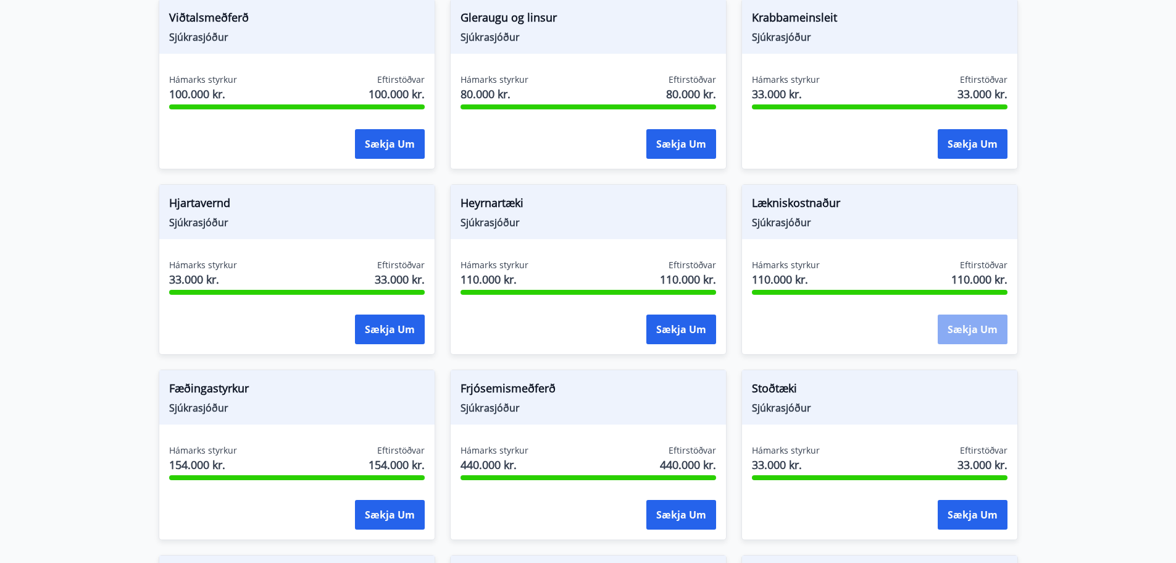
click at [958, 315] on button "Sækja um" at bounding box center [973, 329] width 70 height 30
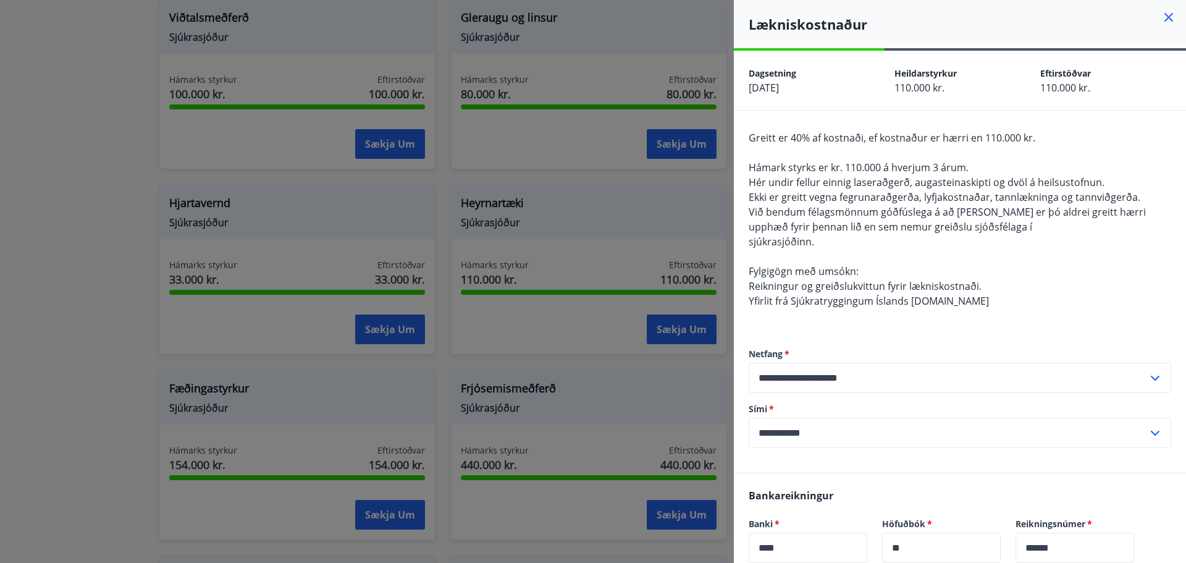
click at [1164, 19] on icon at bounding box center [1168, 17] width 9 height 9
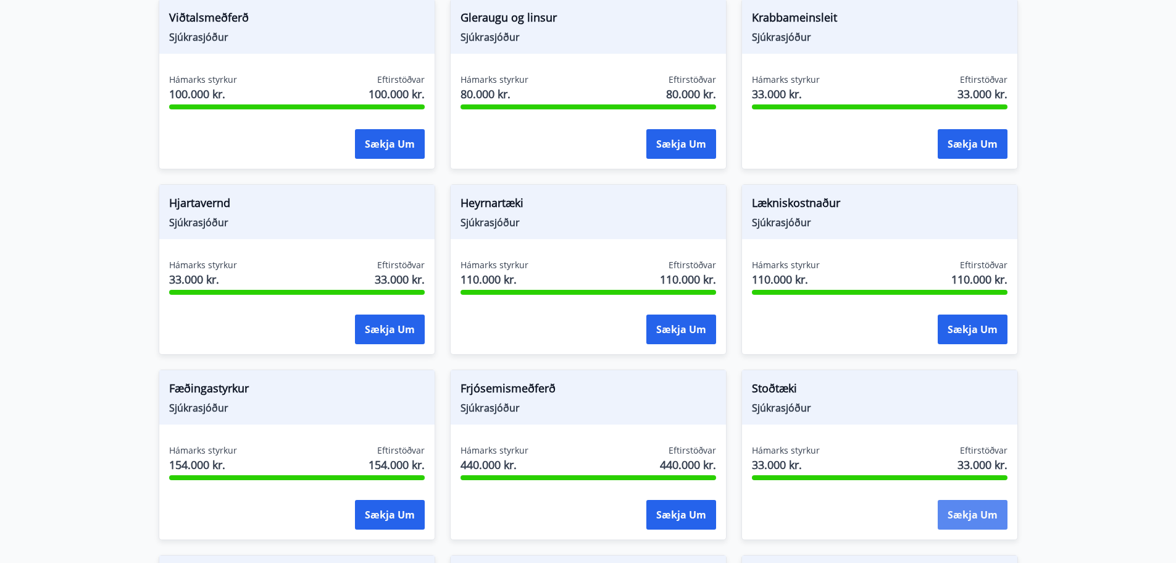
click at [939, 501] on button "Sækja um" at bounding box center [973, 515] width 70 height 30
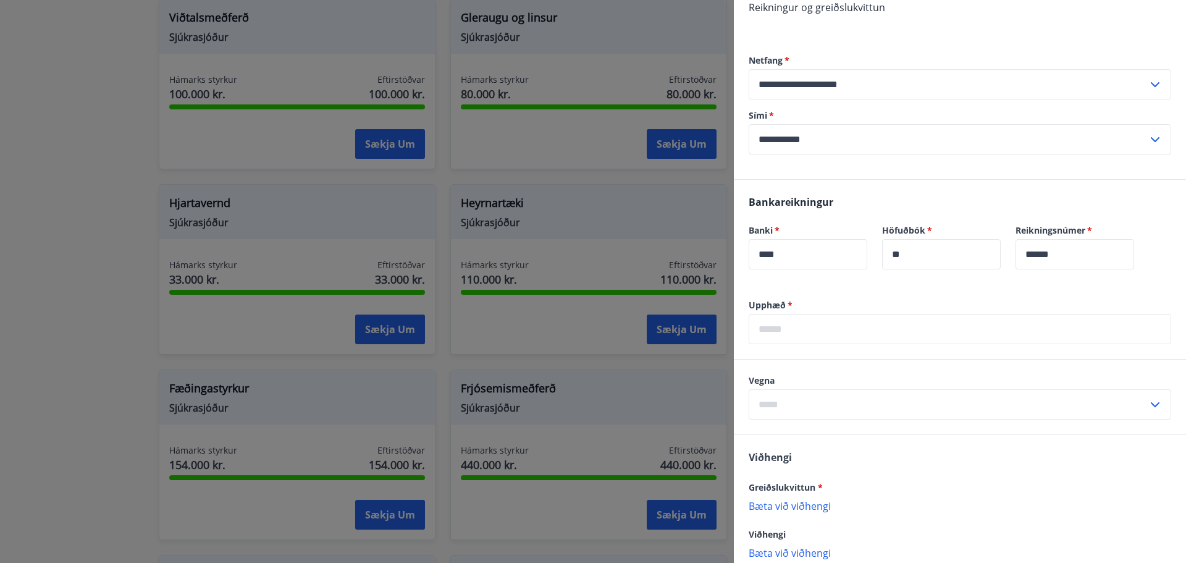
scroll to position [309, 0]
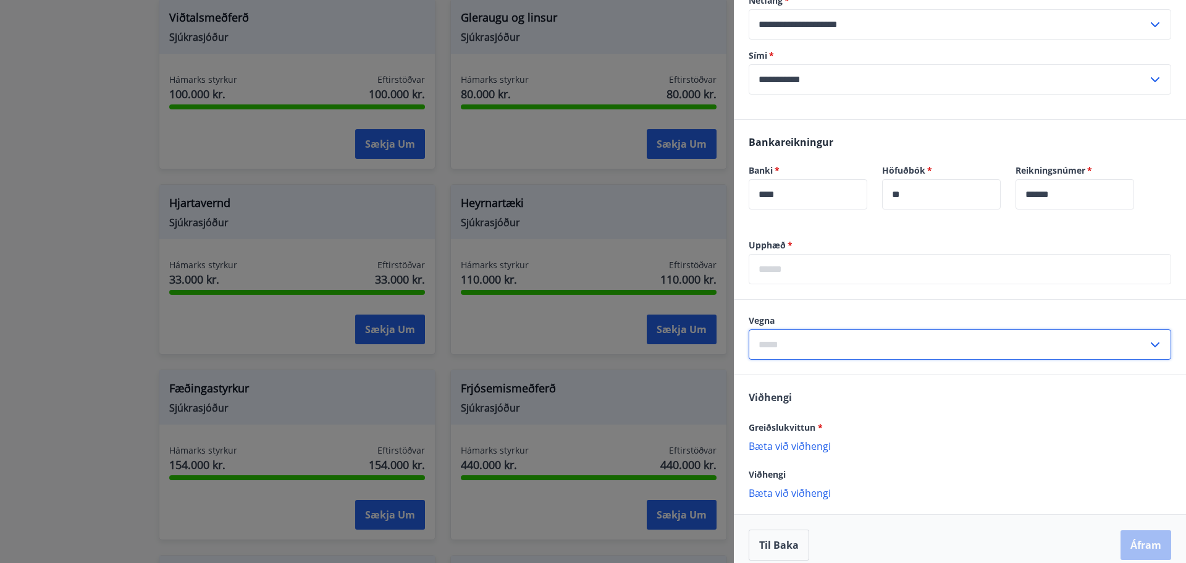
click at [871, 345] on input "text" at bounding box center [947, 344] width 399 height 30
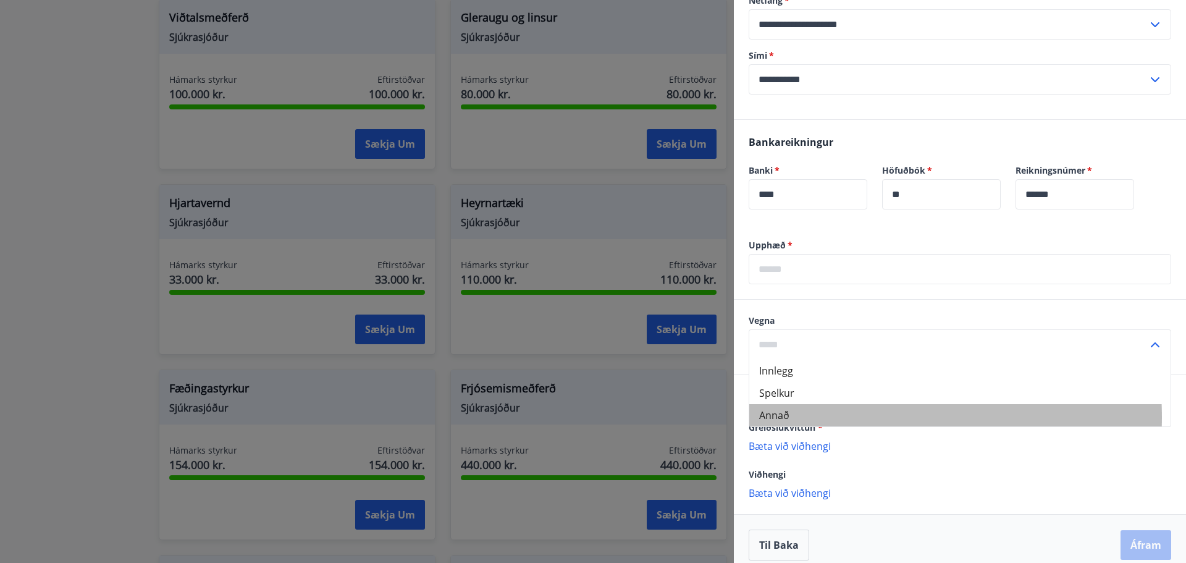
click at [832, 417] on li "Annað" at bounding box center [959, 415] width 421 height 22
type input "*****"
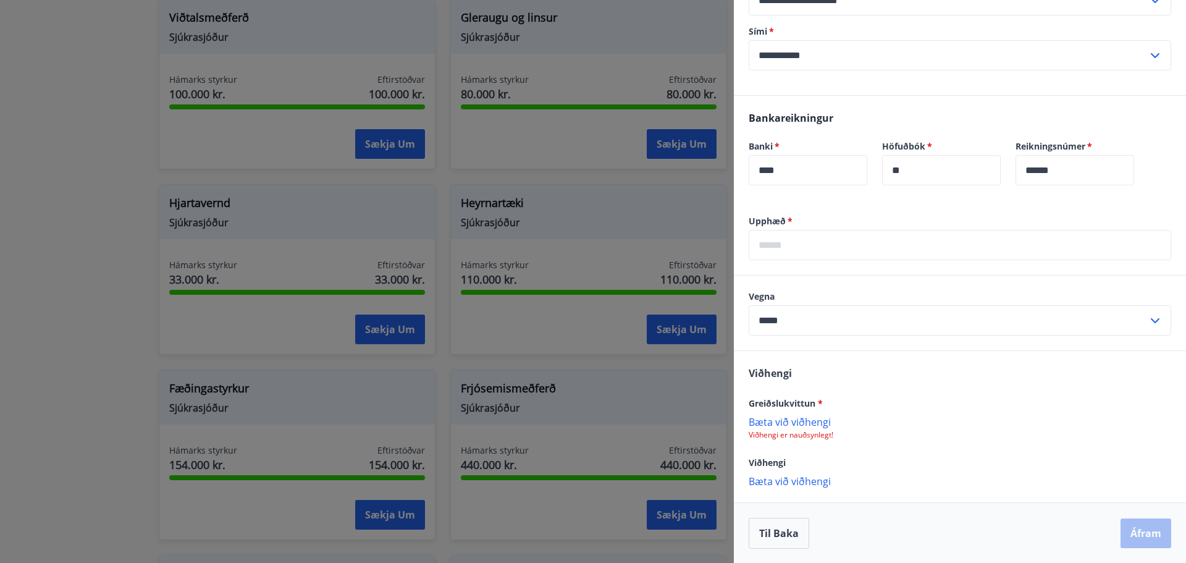
scroll to position [333, 0]
click at [806, 422] on p "Bæta við viðhengi" at bounding box center [959, 420] width 422 height 12
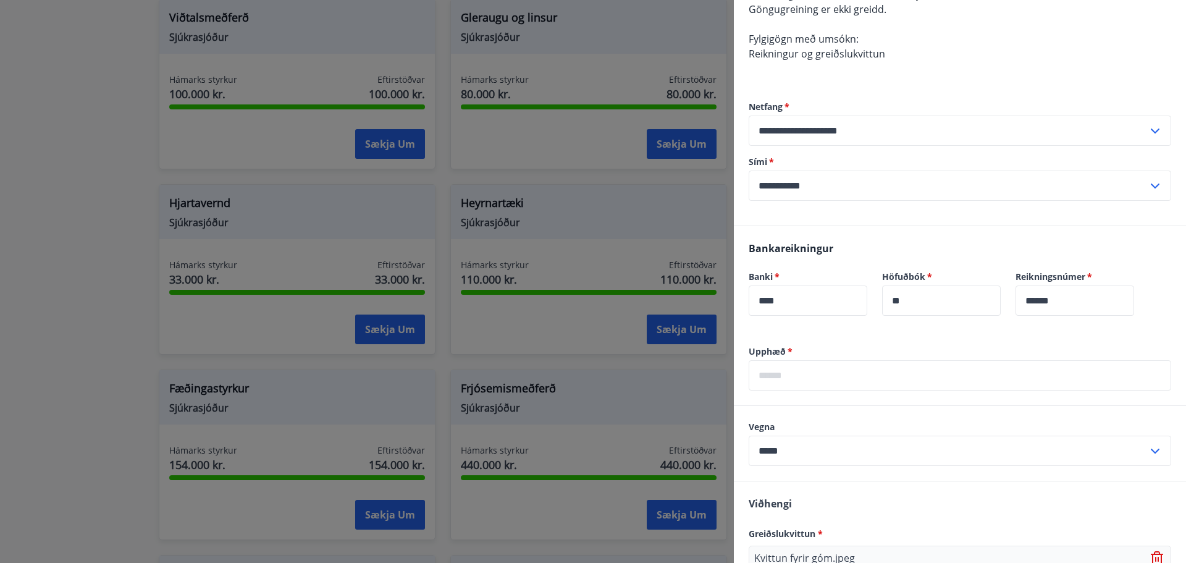
scroll to position [210, 0]
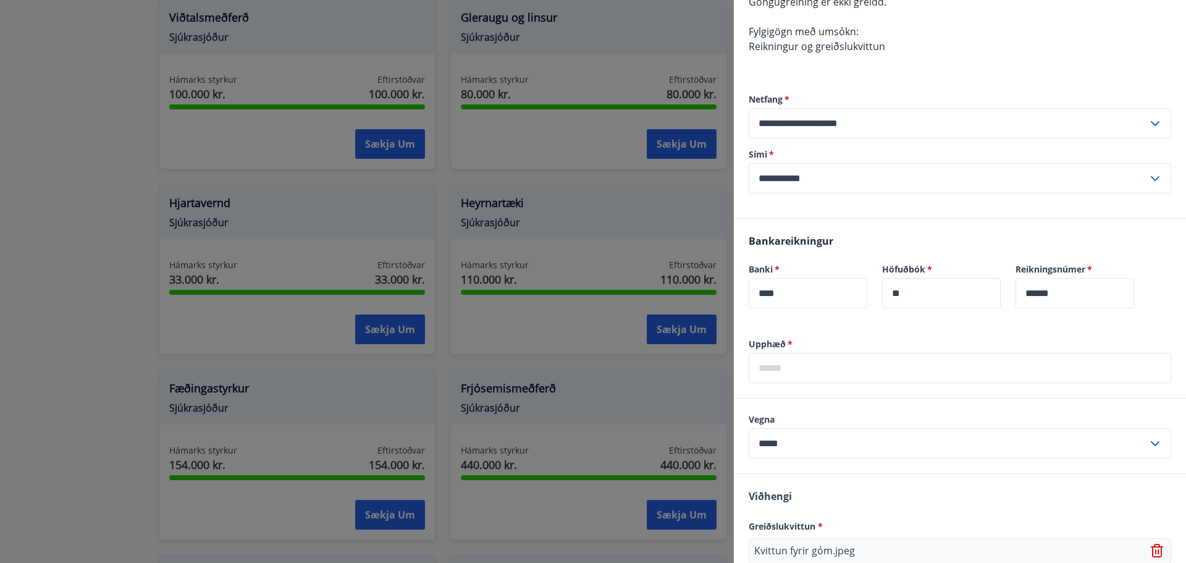
click at [804, 376] on input "text" at bounding box center [959, 368] width 422 height 30
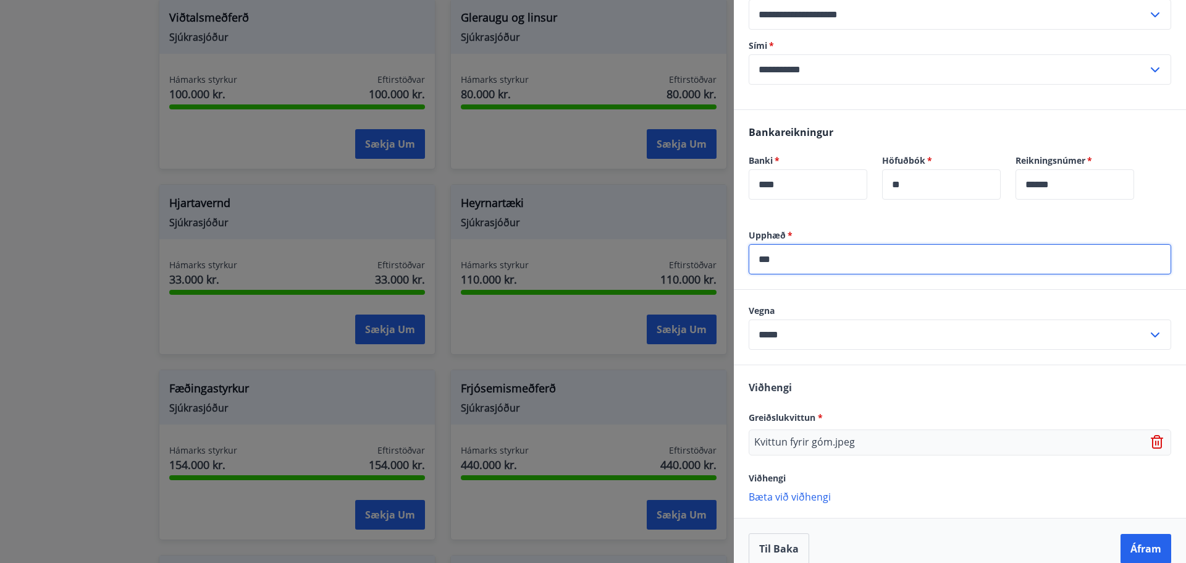
scroll to position [333, 0]
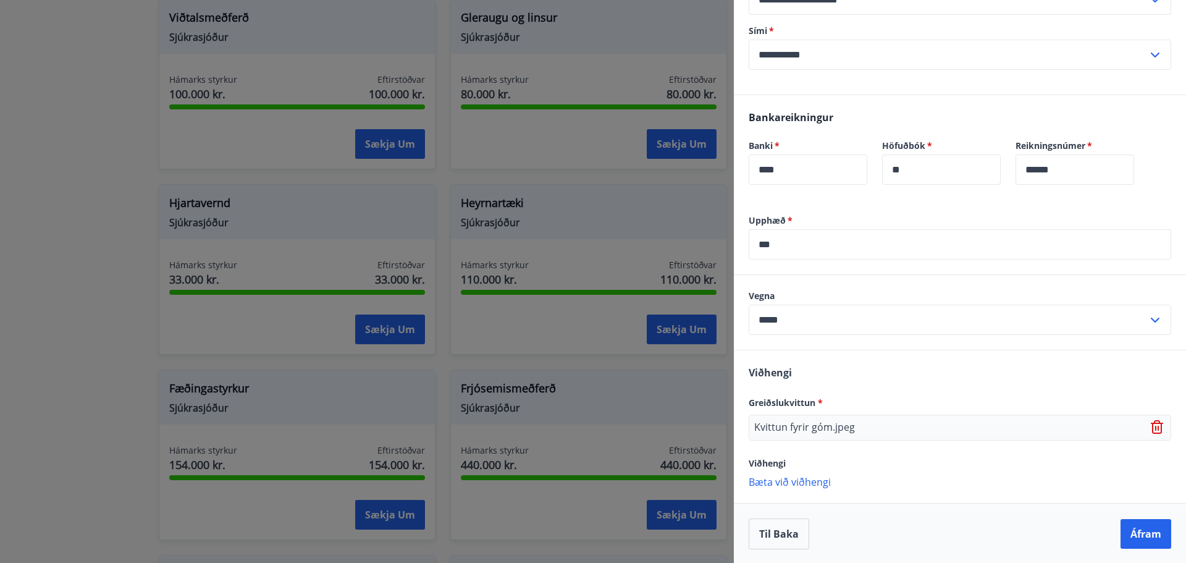
click at [823, 251] on input "***" at bounding box center [959, 244] width 422 height 30
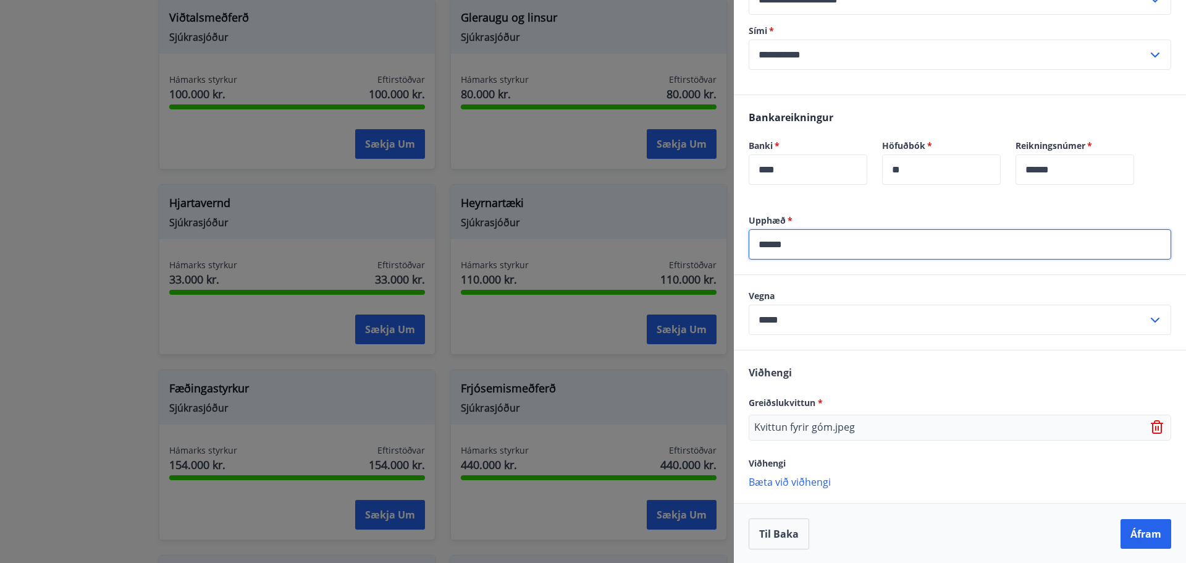
type input "******"
click at [923, 471] on div "Viðhengi Greiðslukvittun * Kvittun fyrir góm.jpeg Viðhengi Bæta við viðhengi {e…" at bounding box center [960, 425] width 452 height 152
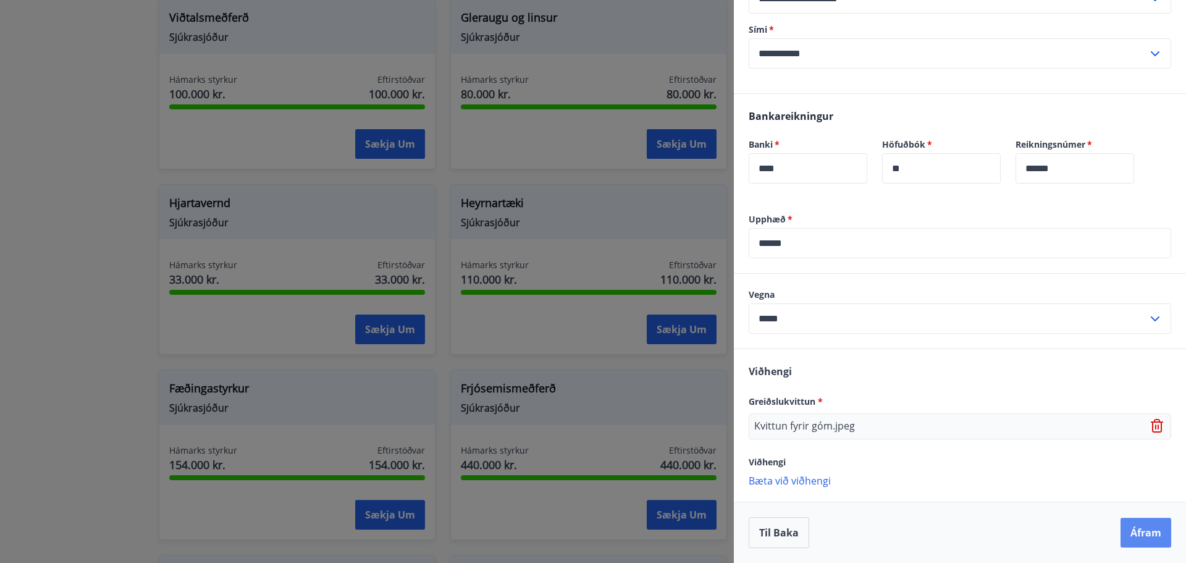
click at [1121, 522] on button "Áfram" at bounding box center [1145, 532] width 51 height 30
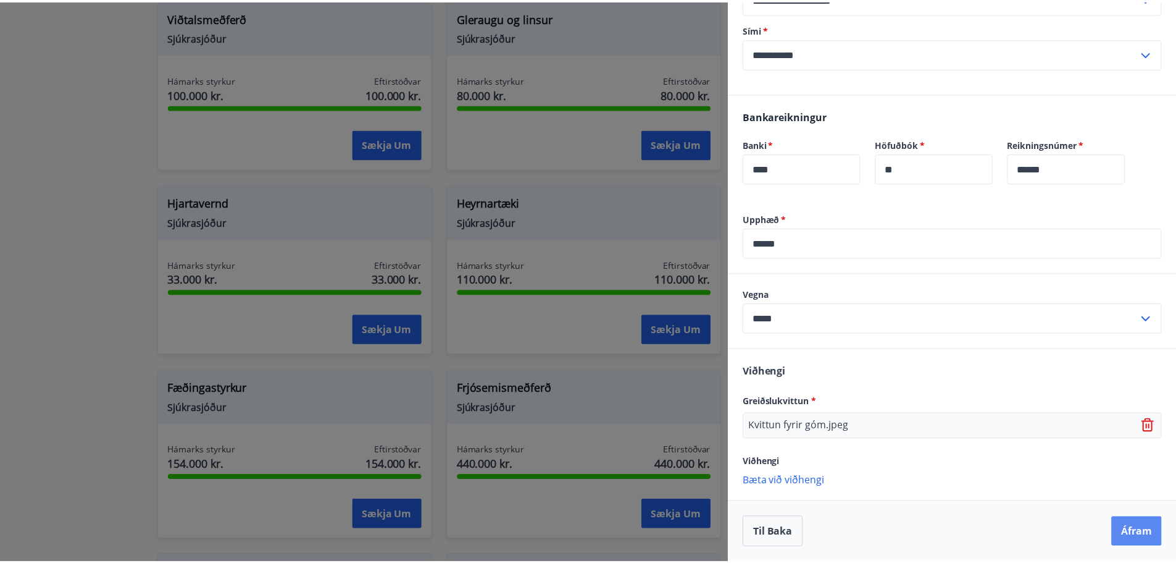
scroll to position [0, 0]
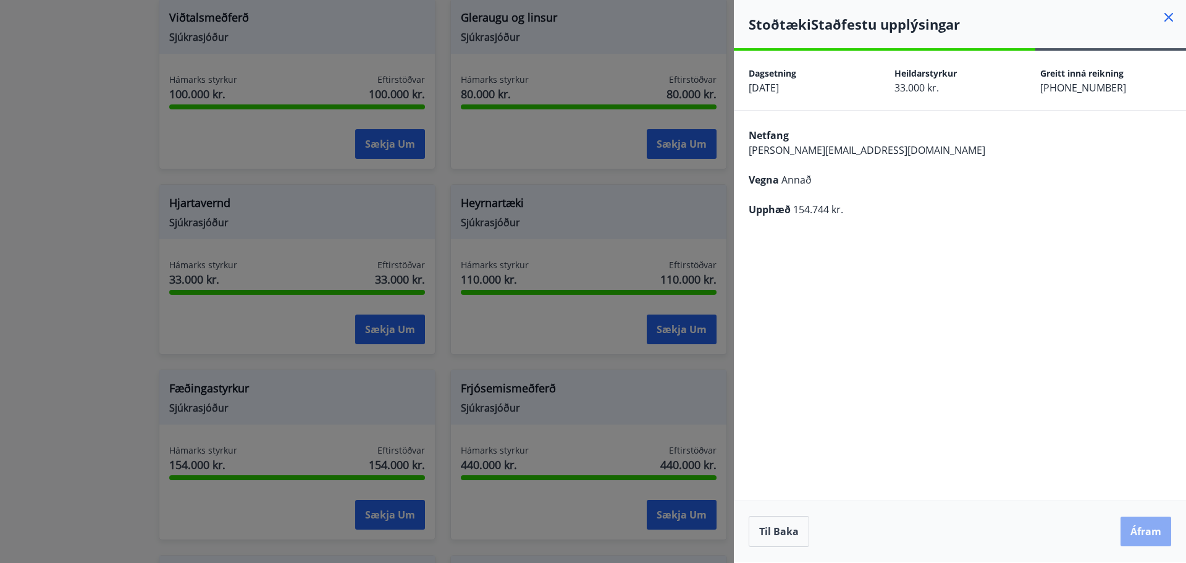
click at [1139, 528] on button "Áfram" at bounding box center [1145, 531] width 51 height 30
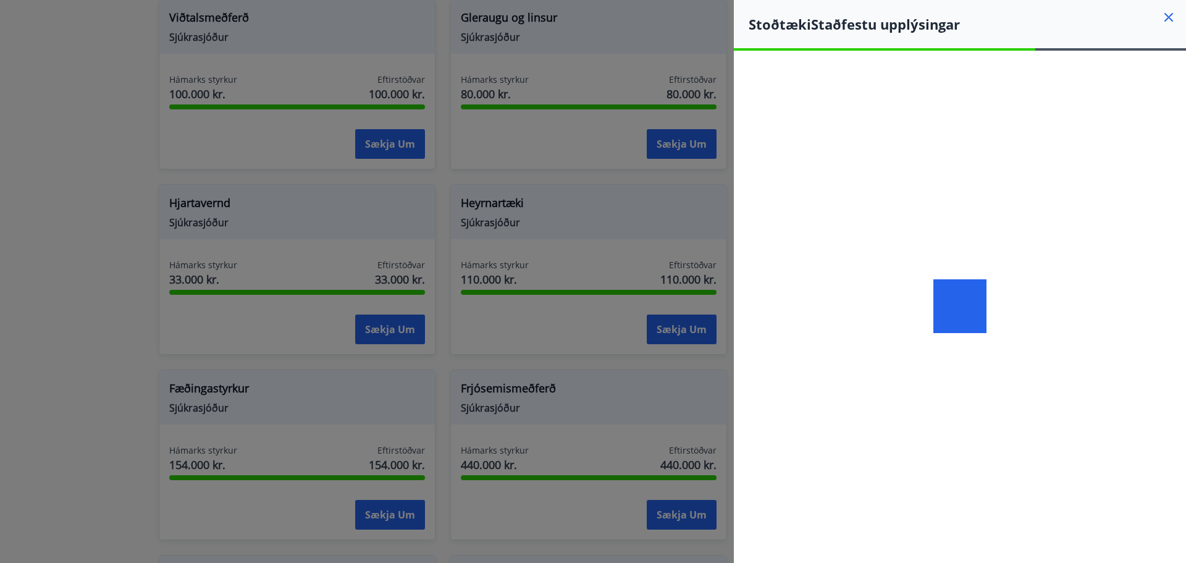
click at [72, 261] on div at bounding box center [593, 281] width 1186 height 563
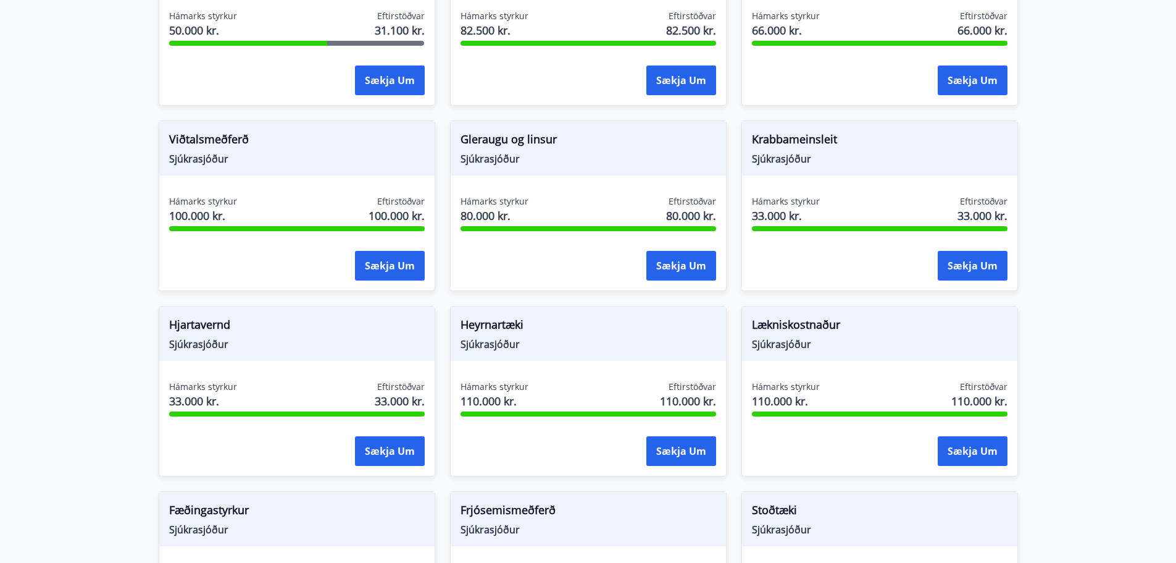
scroll to position [679, 0]
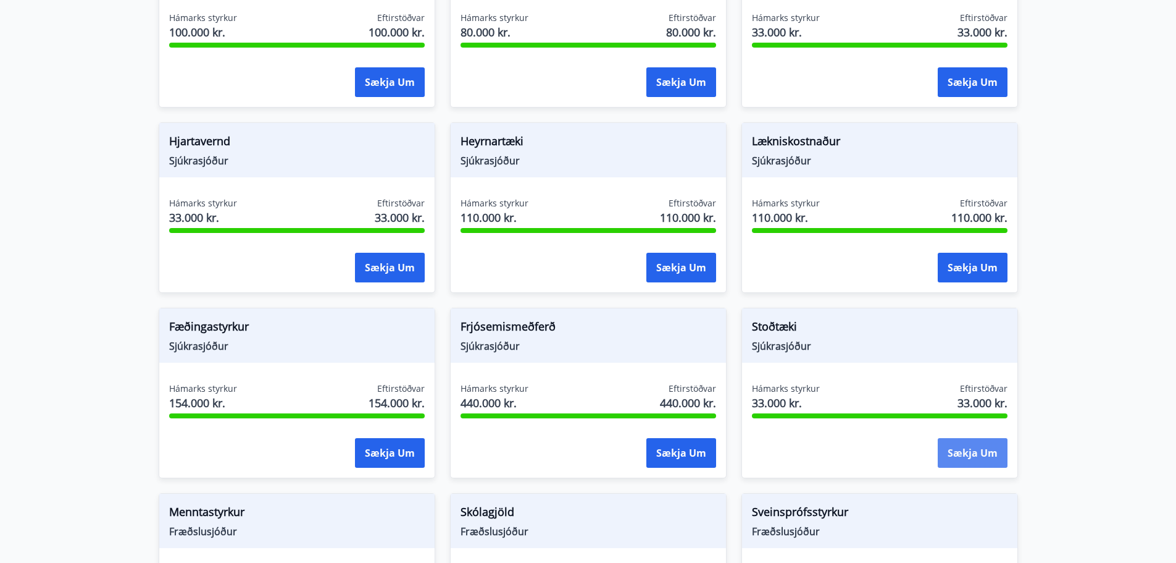
click at [960, 441] on button "Sækja um" at bounding box center [973, 453] width 70 height 30
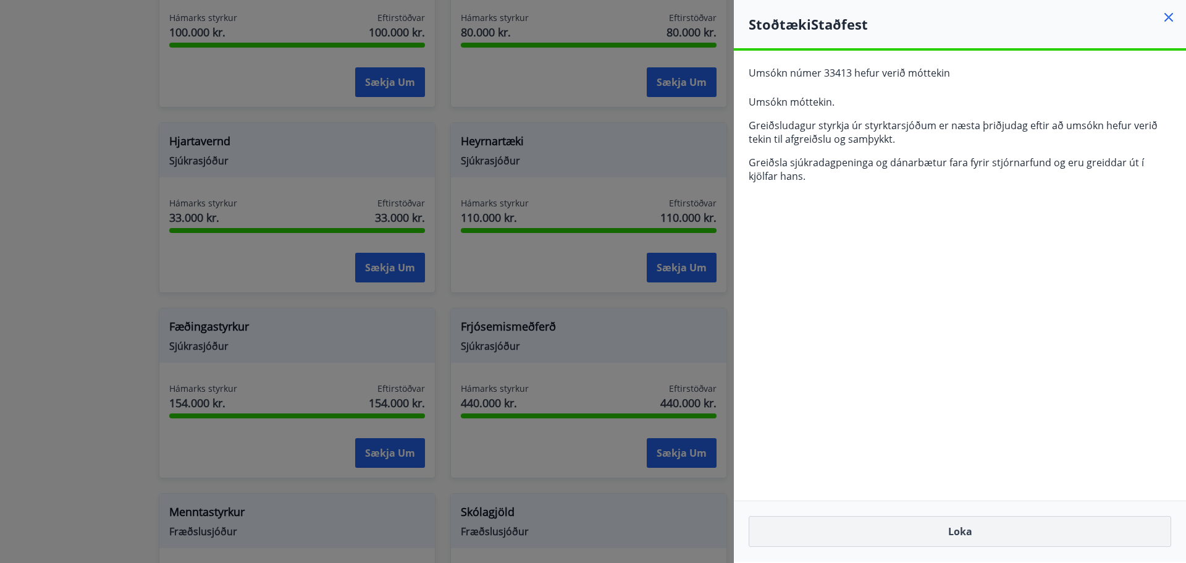
click at [946, 521] on button "Loka" at bounding box center [959, 531] width 422 height 31
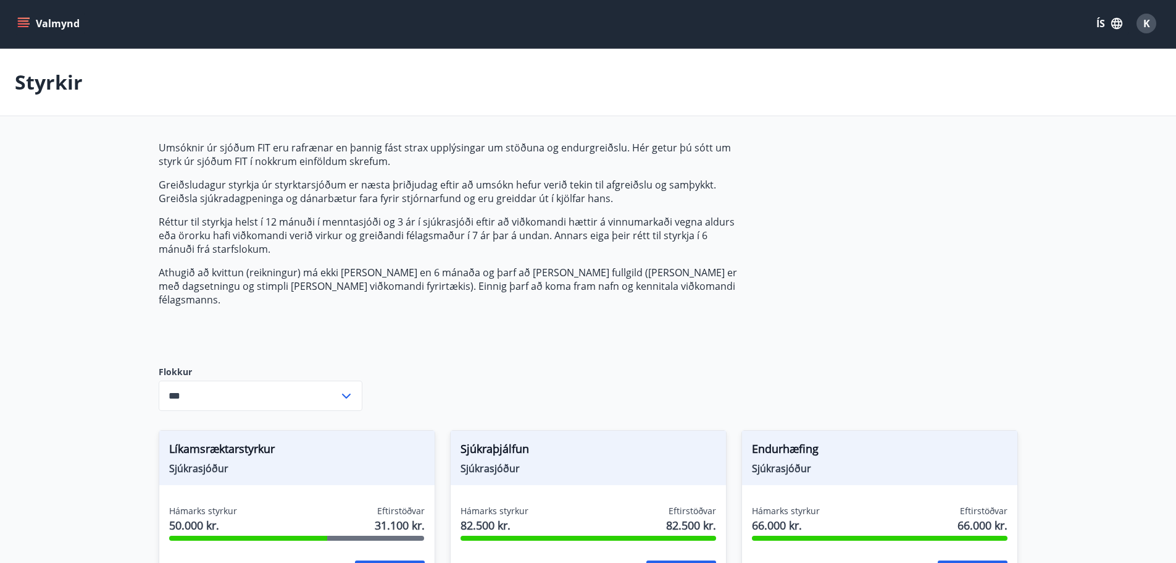
scroll to position [0, 0]
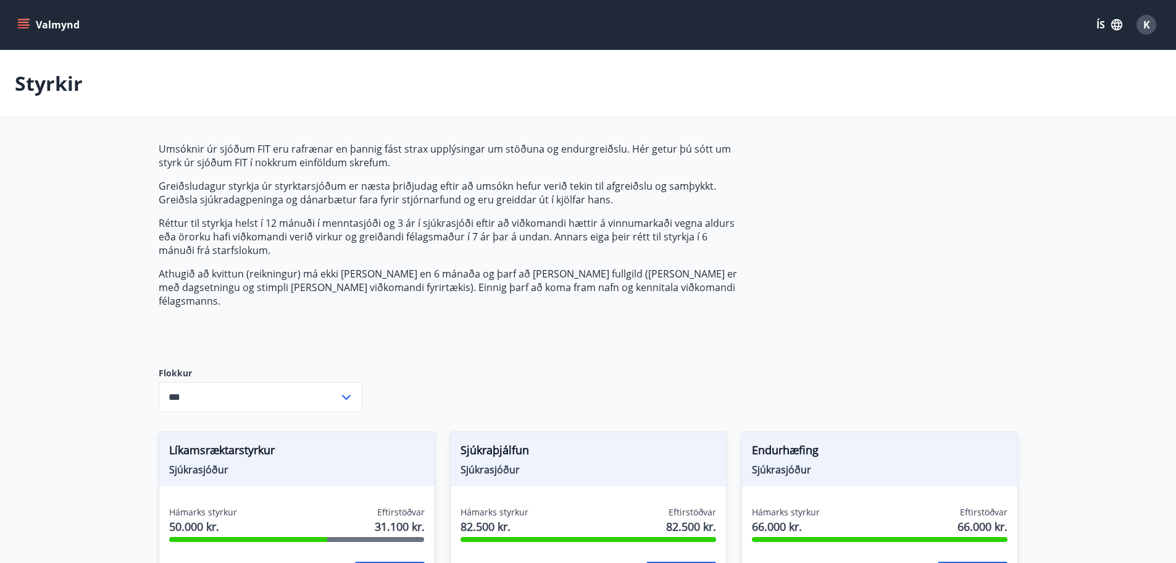
click at [40, 20] on button "Valmynd" at bounding box center [50, 25] width 70 height 22
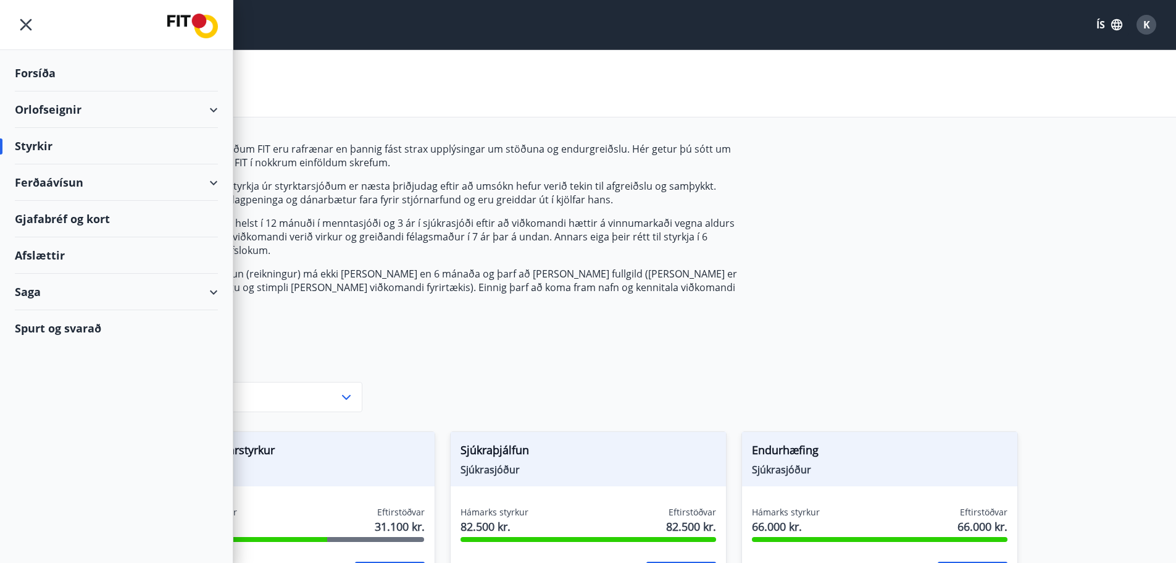
click at [66, 107] on div "Orlofseignir" at bounding box center [116, 109] width 203 height 36
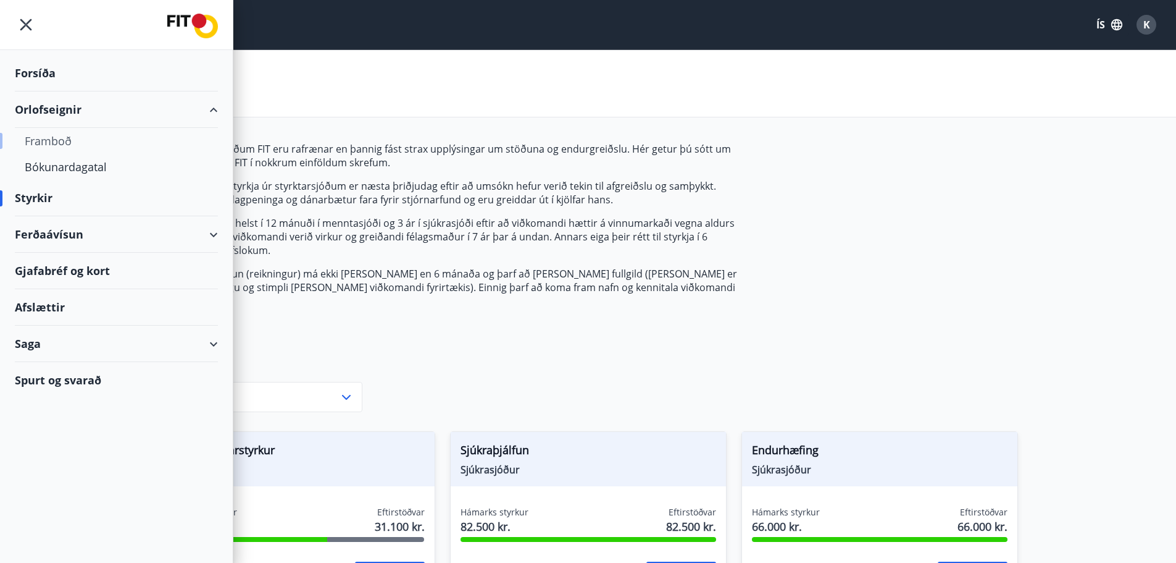
click at [56, 138] on div "Framboð" at bounding box center [116, 141] width 183 height 26
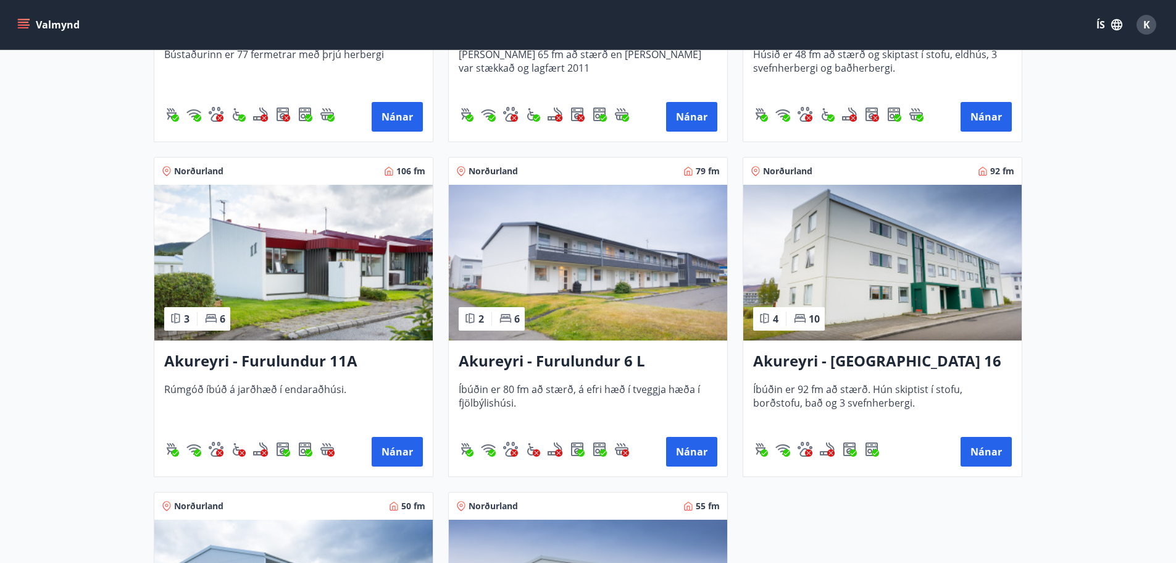
scroll to position [3520, 0]
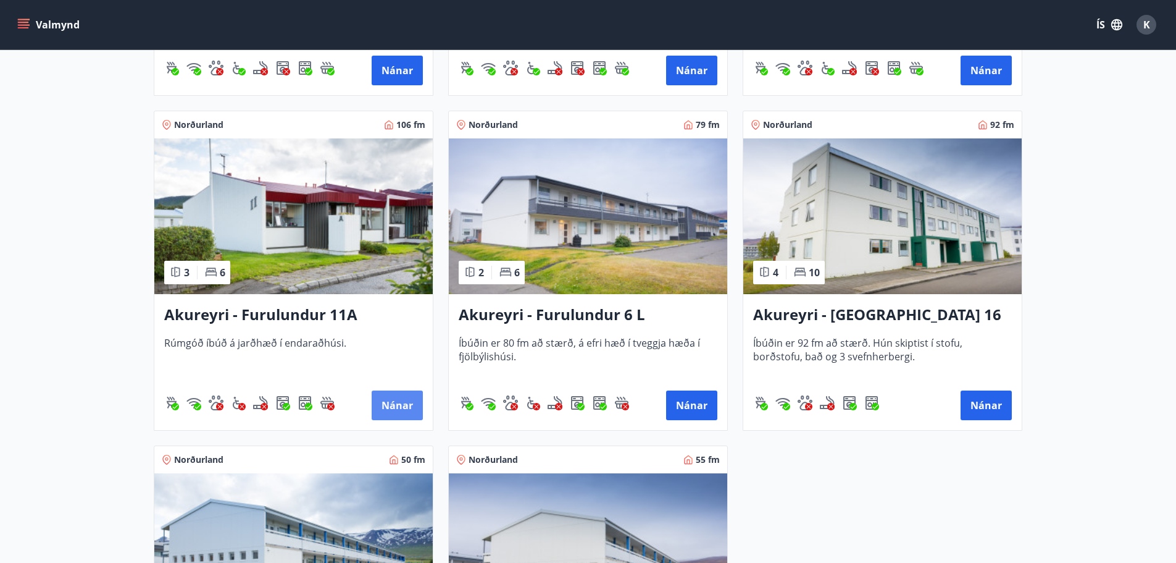
click at [387, 414] on button "Nánar" at bounding box center [397, 405] width 51 height 30
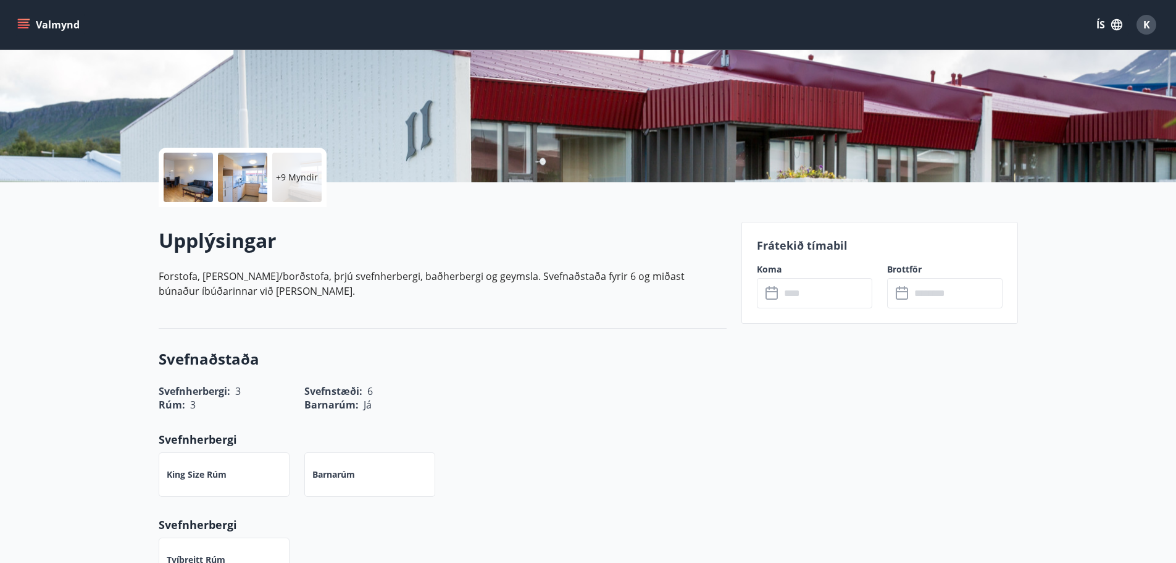
scroll to position [185, 0]
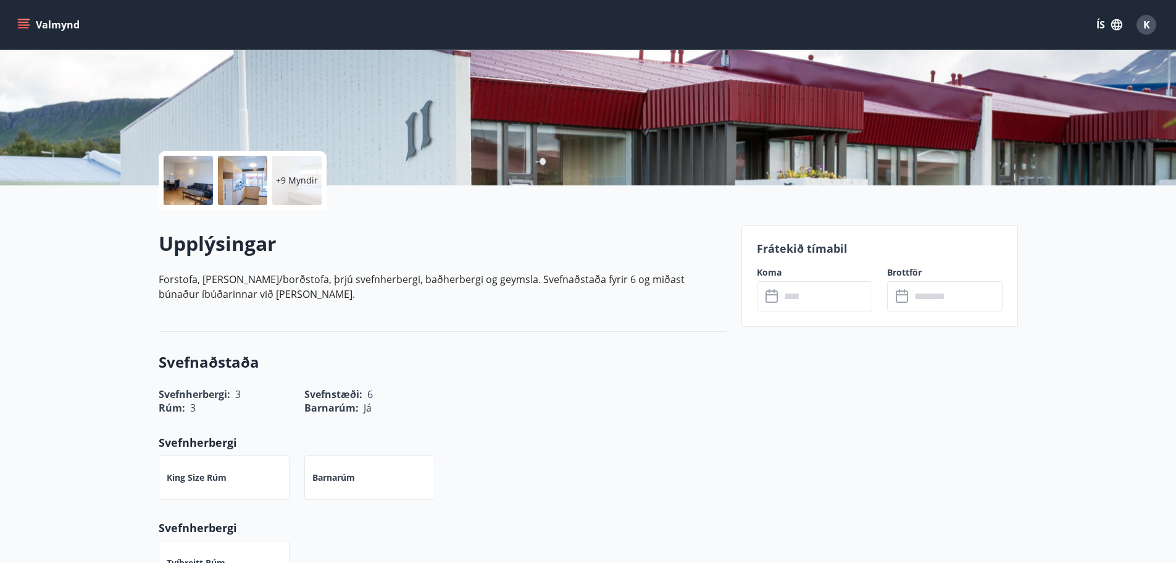
click at [787, 295] on input "text" at bounding box center [826, 296] width 92 height 30
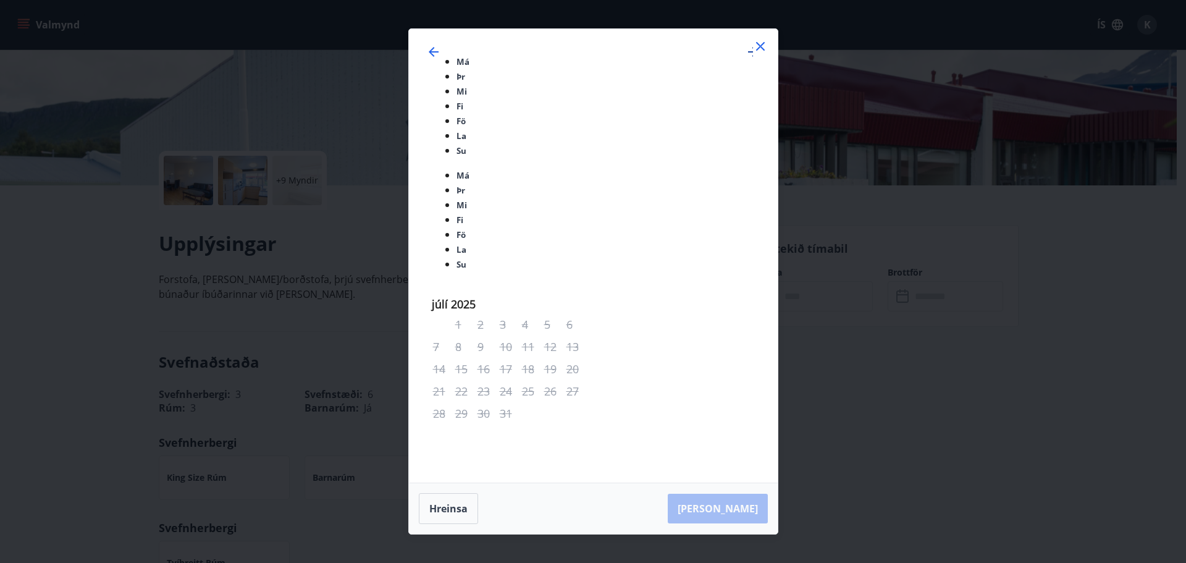
click at [748, 57] on icon "Move forward to switch to the next month." at bounding box center [753, 52] width 10 height 10
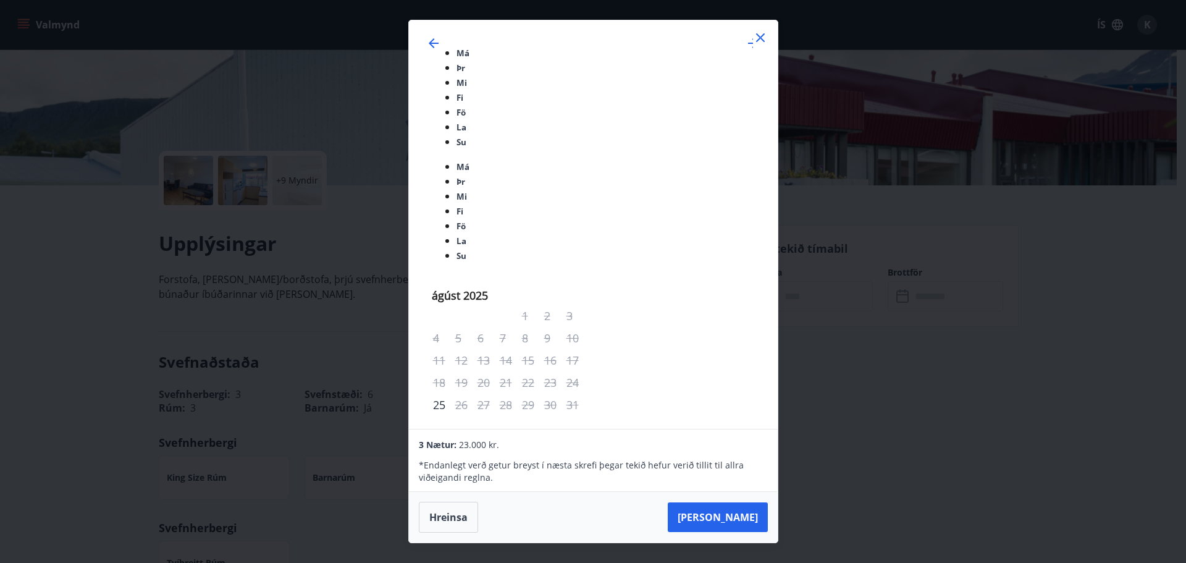
click at [466, 501] on button "Hreinsa" at bounding box center [448, 516] width 59 height 31
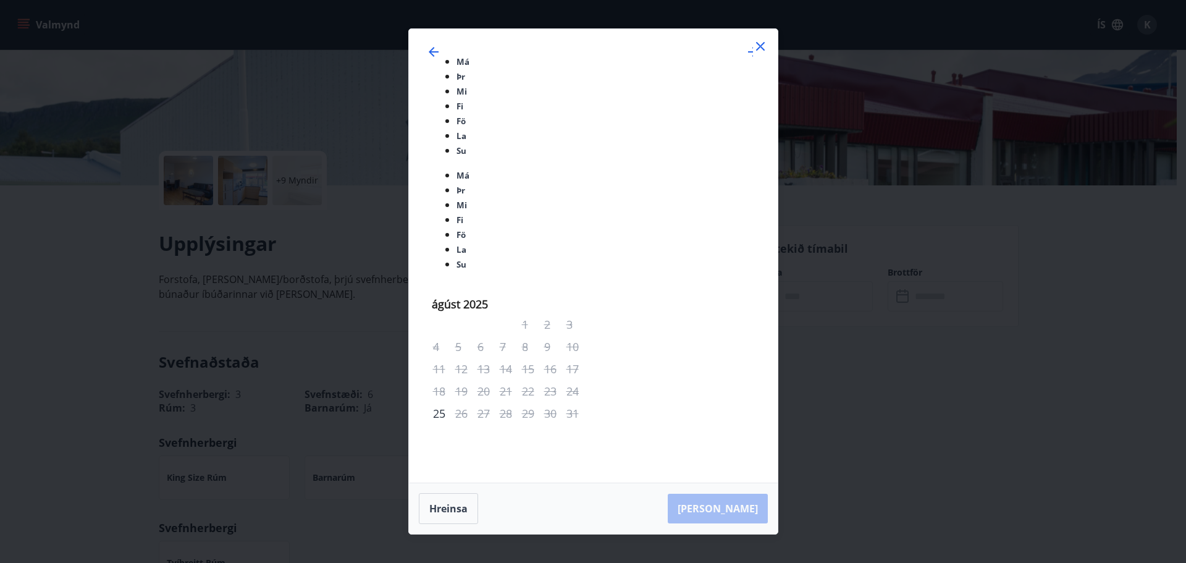
click at [756, 54] on icon at bounding box center [760, 46] width 15 height 15
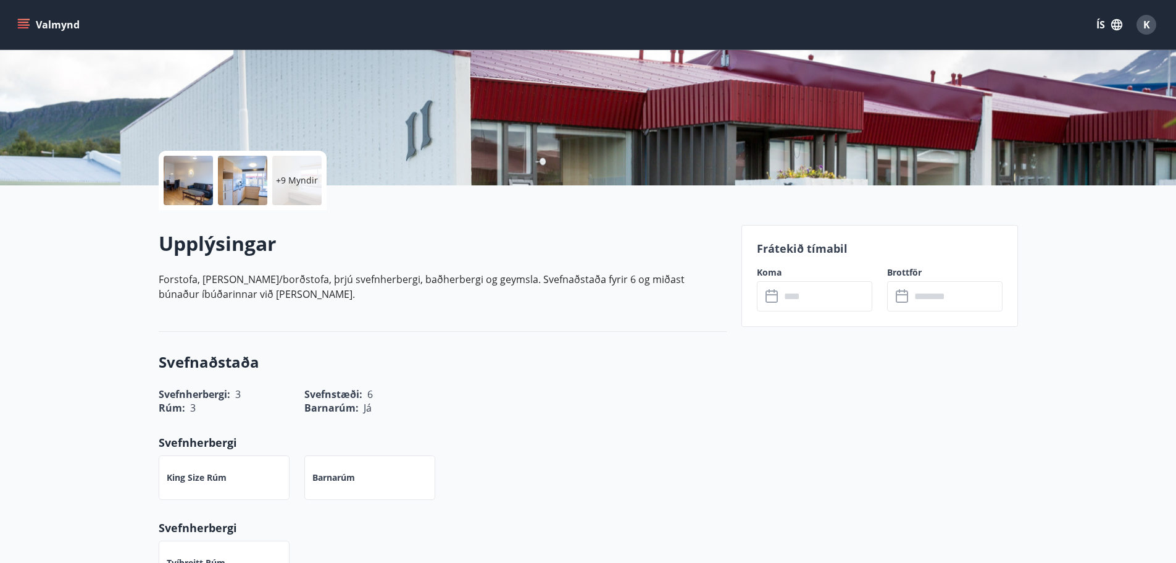
drag, startPoint x: 944, startPoint y: 422, endPoint x: 929, endPoint y: 413, distance: 18.0
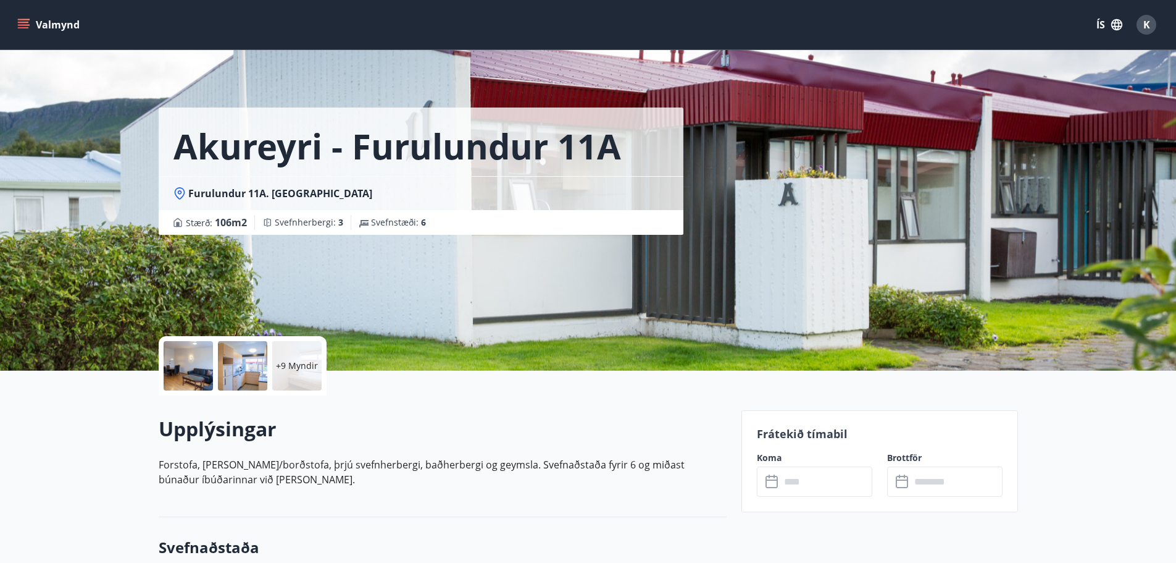
drag, startPoint x: 526, startPoint y: 232, endPoint x: 486, endPoint y: 38, distance: 198.6
